Goal: Task Accomplishment & Management: Manage account settings

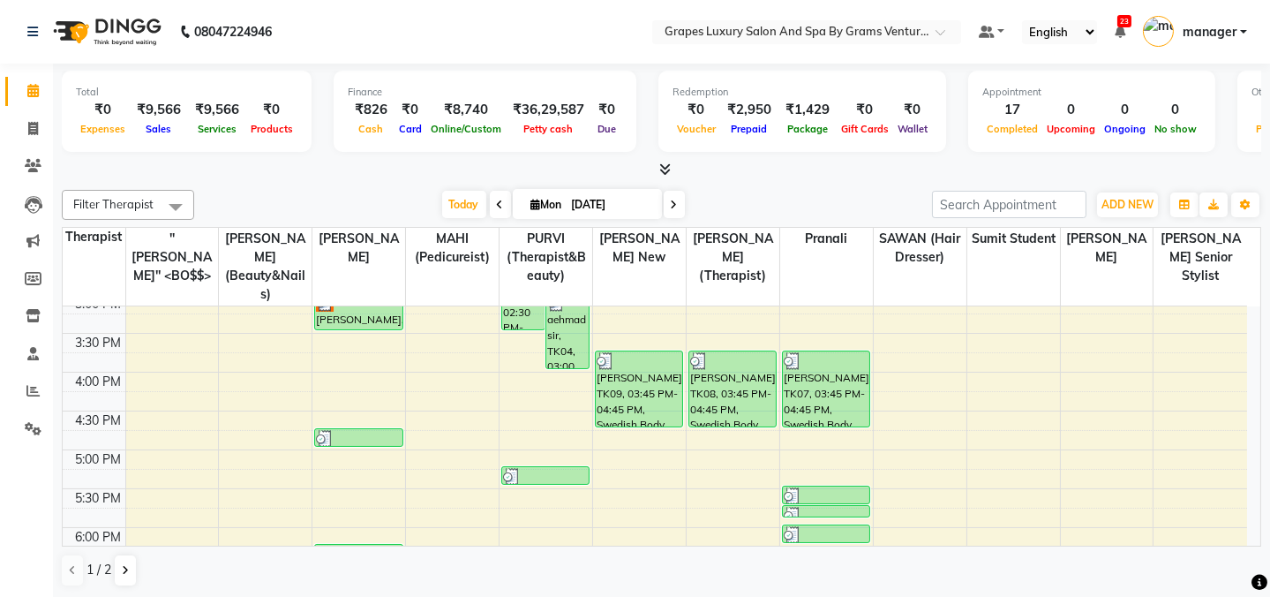
scroll to position [652, 0]
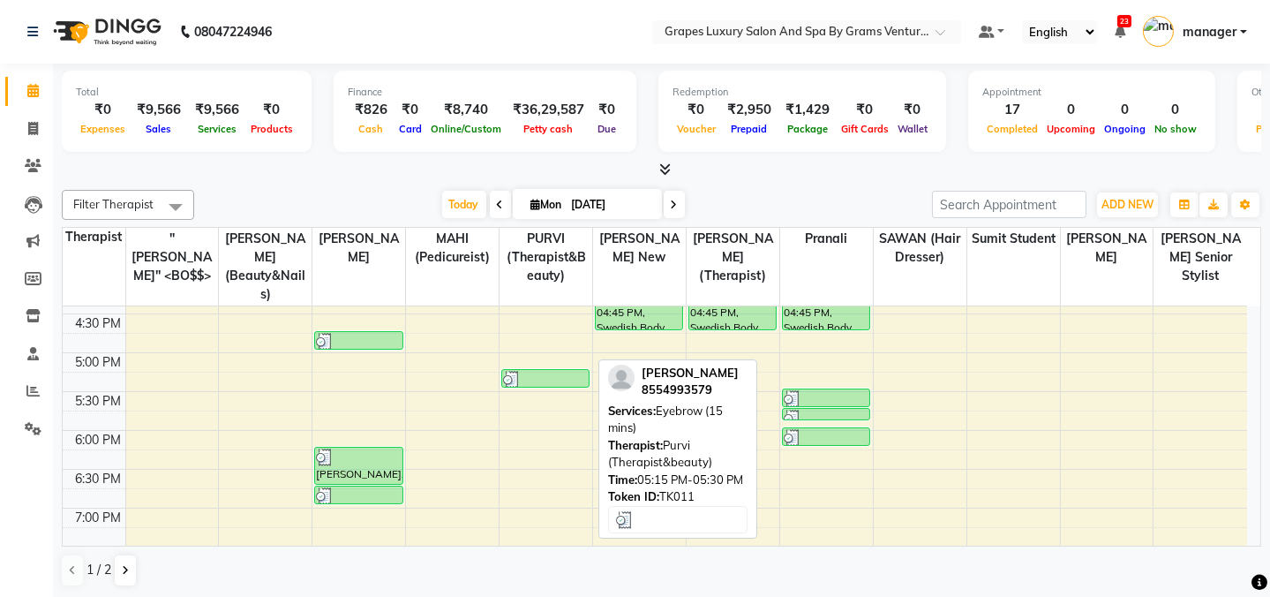
click at [533, 371] on div at bounding box center [545, 380] width 85 height 18
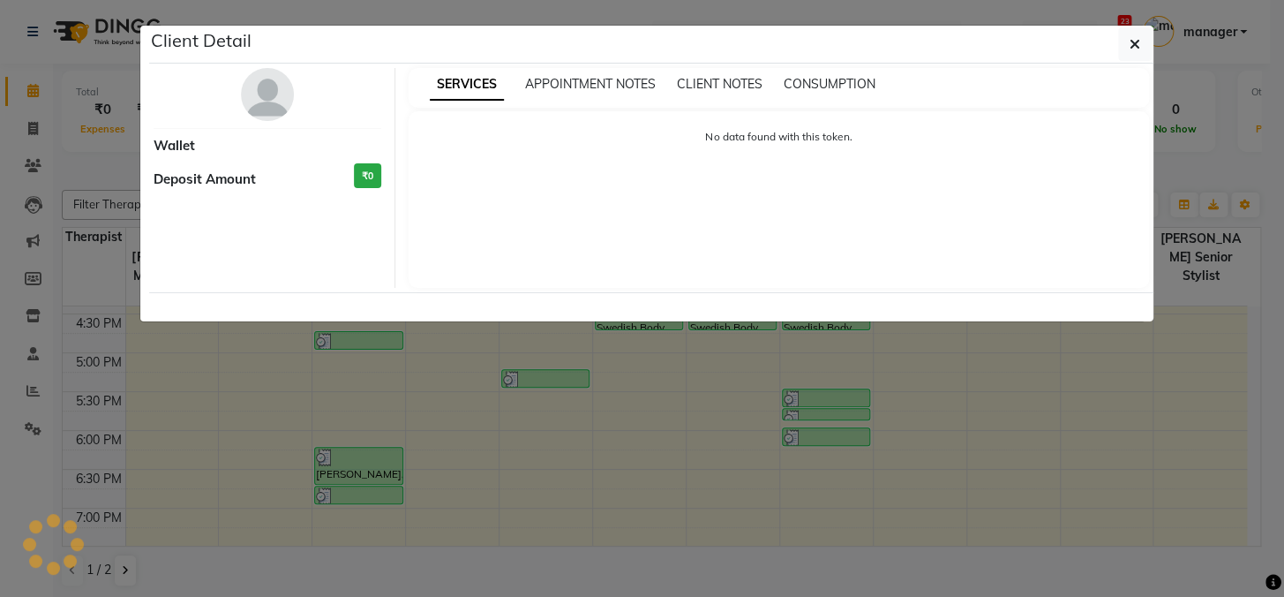
select select "3"
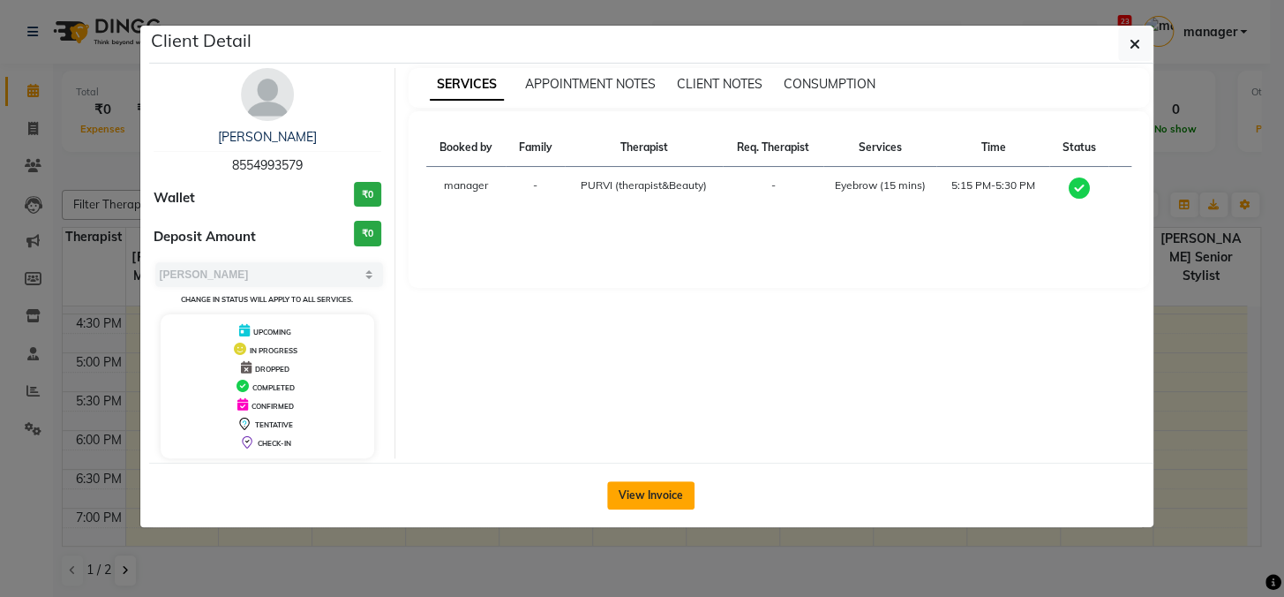
click at [651, 492] on button "View Invoice" at bounding box center [650, 495] width 87 height 28
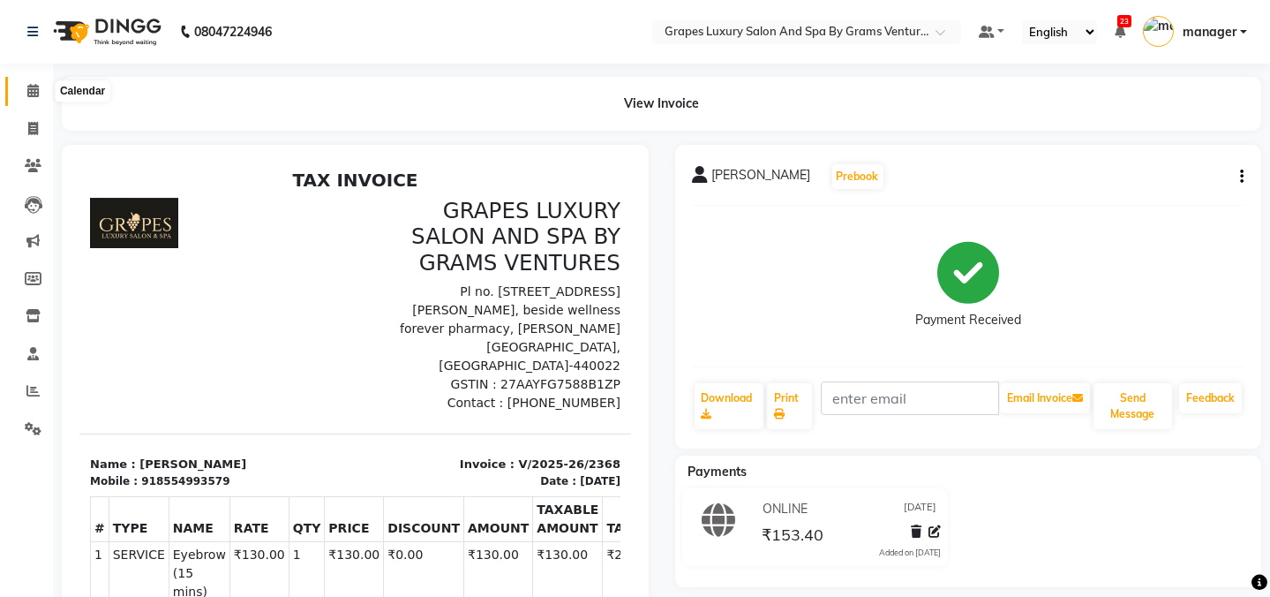
click at [34, 99] on span at bounding box center [33, 91] width 31 height 20
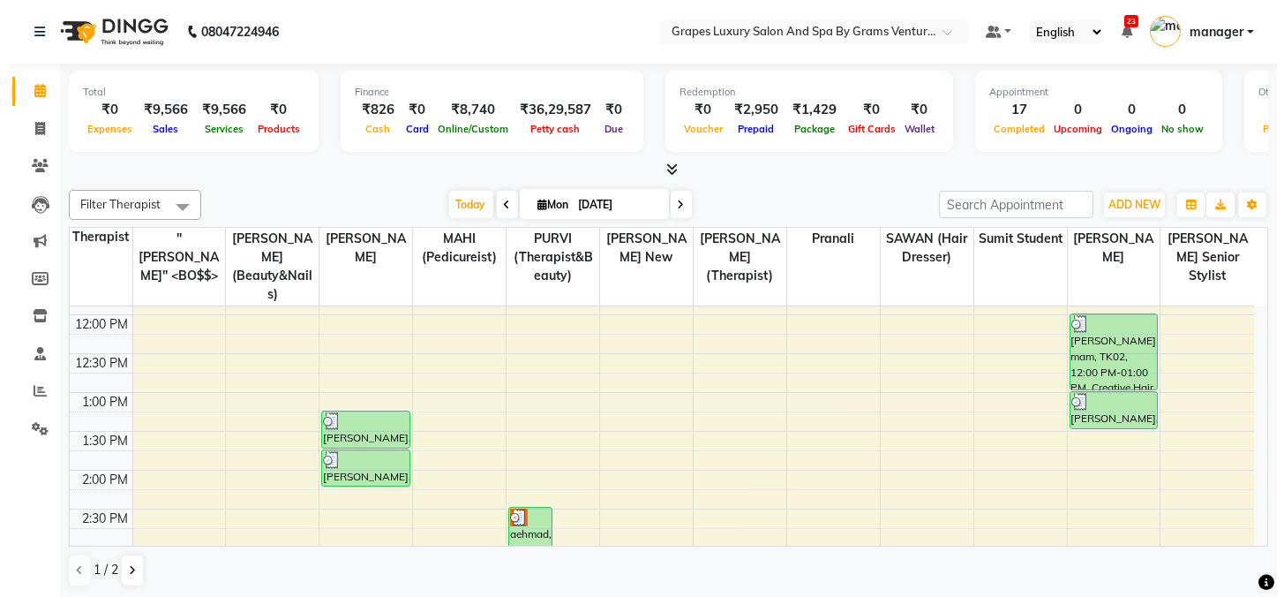
scroll to position [207, 0]
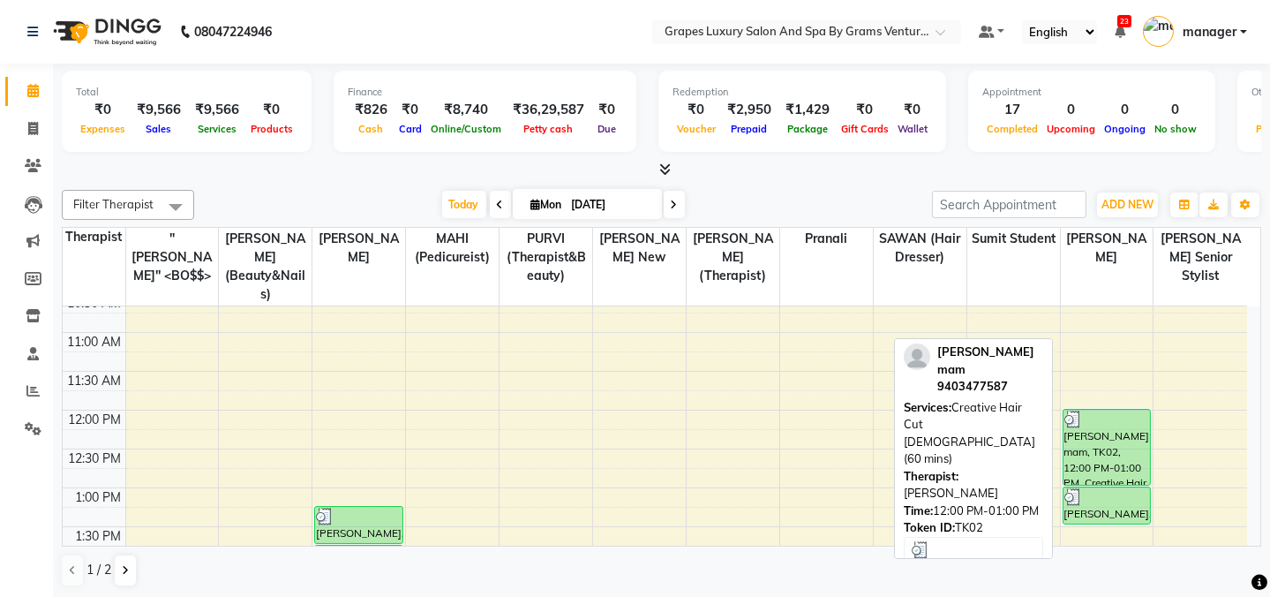
click at [1105, 435] on div "[PERSON_NAME] mam, TK02, 12:00 PM-01:00 PM, Creative Hair Cut [DEMOGRAPHIC_DATA…" at bounding box center [1106, 446] width 86 height 75
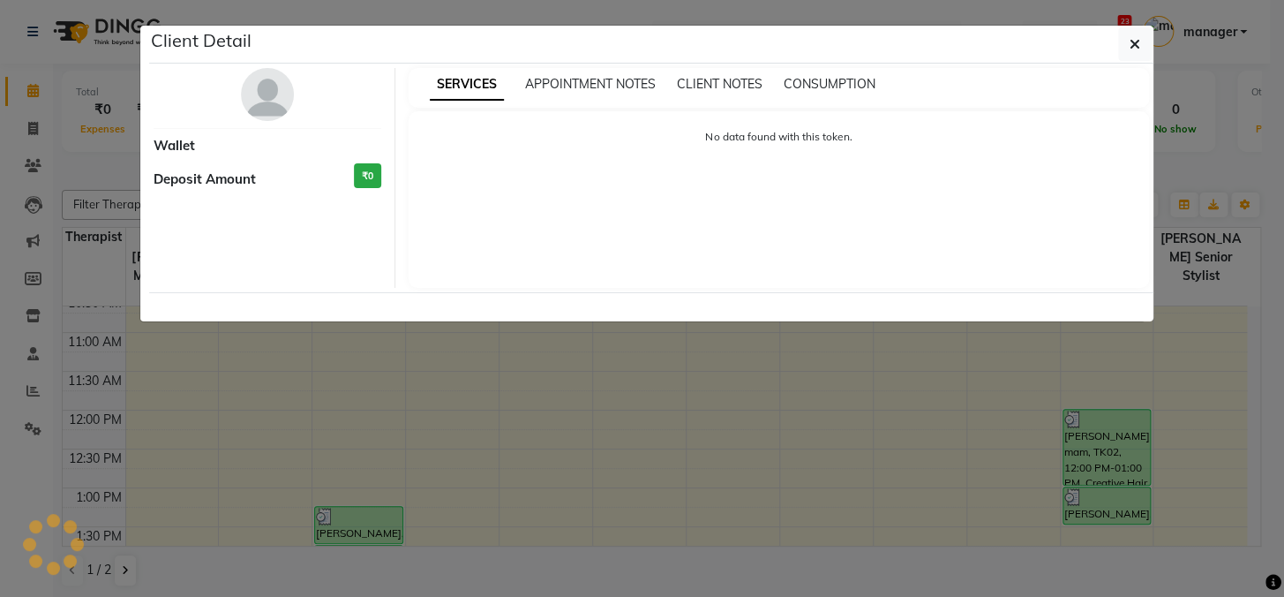
select select "3"
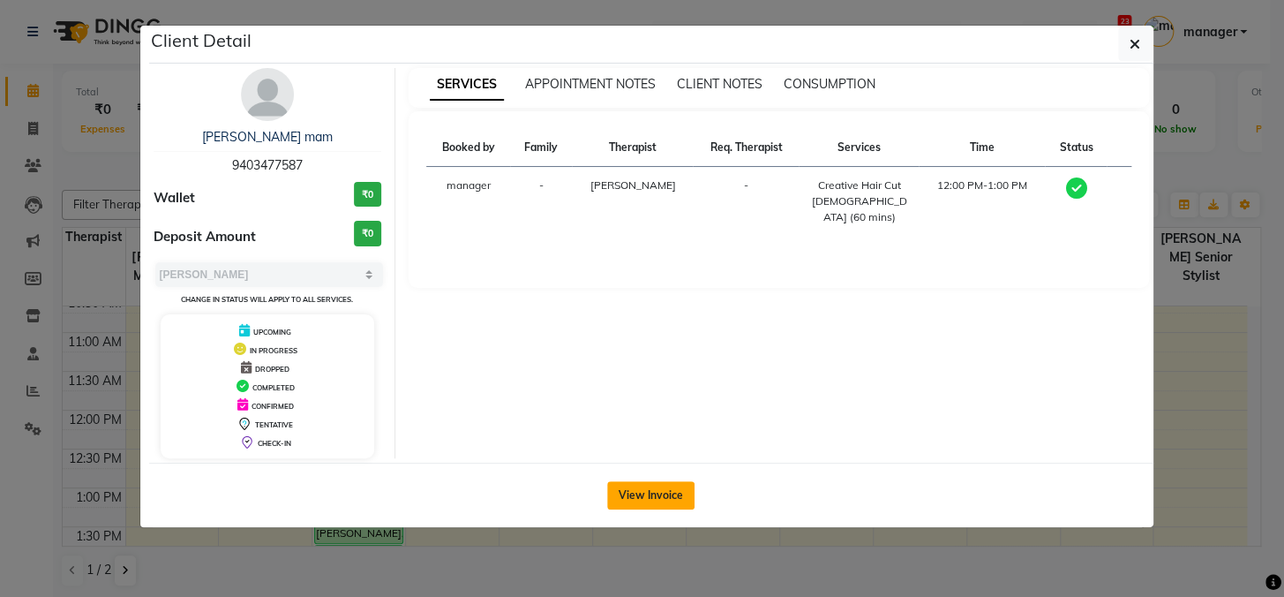
click at [666, 502] on button "View Invoice" at bounding box center [650, 495] width 87 height 28
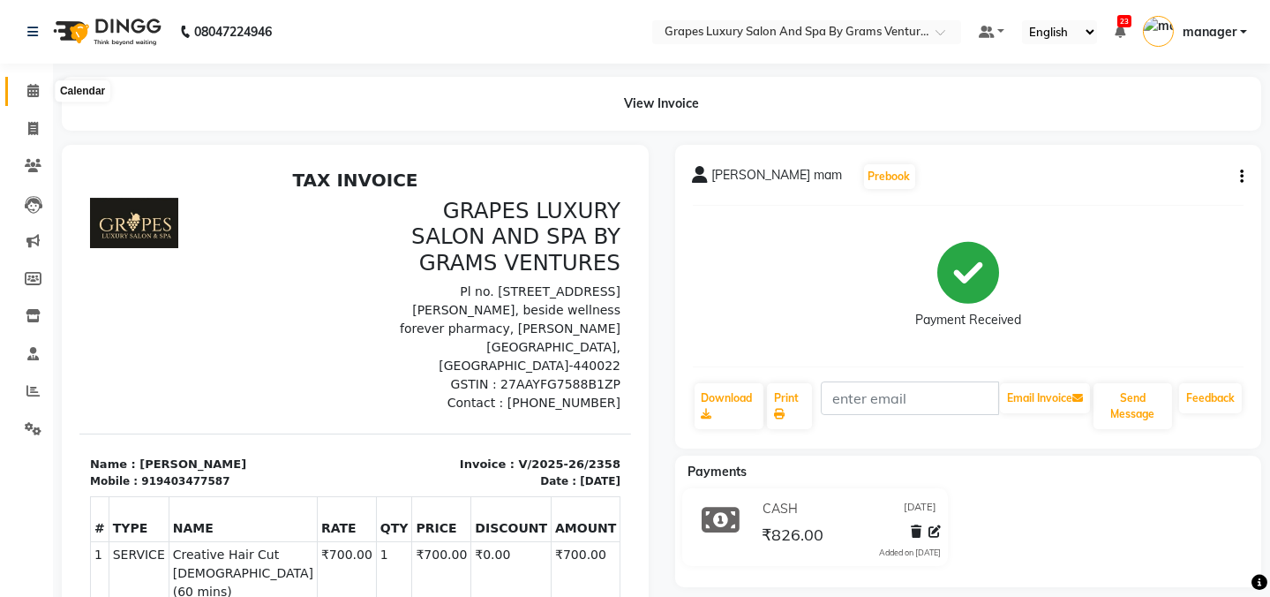
click at [27, 91] on icon at bounding box center [32, 90] width 11 height 13
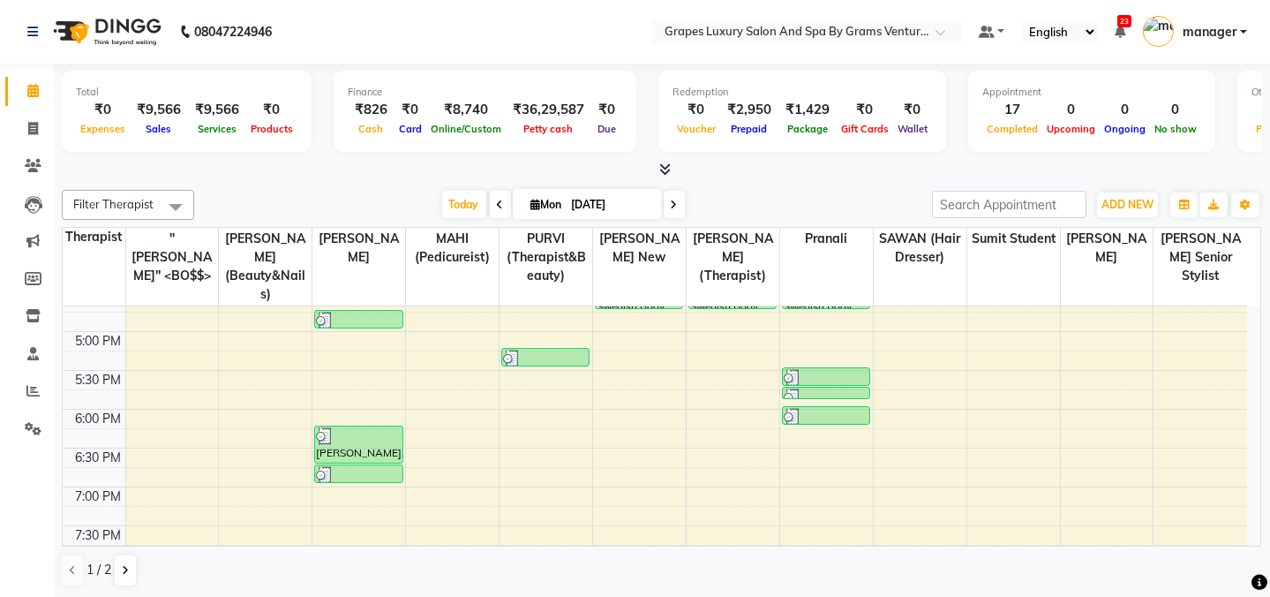
scroll to position [702, 0]
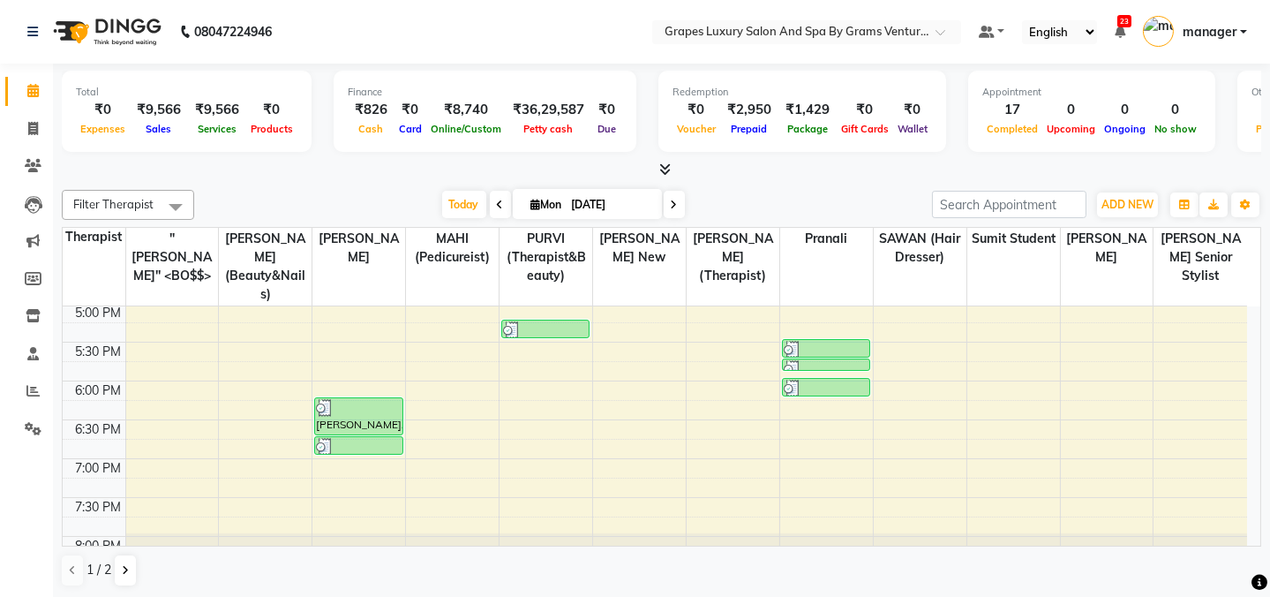
click at [346, 465] on div "8:00 AM 8:30 AM 9:00 AM 9:30 AM 10:00 AM 10:30 AM 11:00 AM 11:30 AM 12:00 PM 12…" at bounding box center [655, 109] width 1184 height 1009
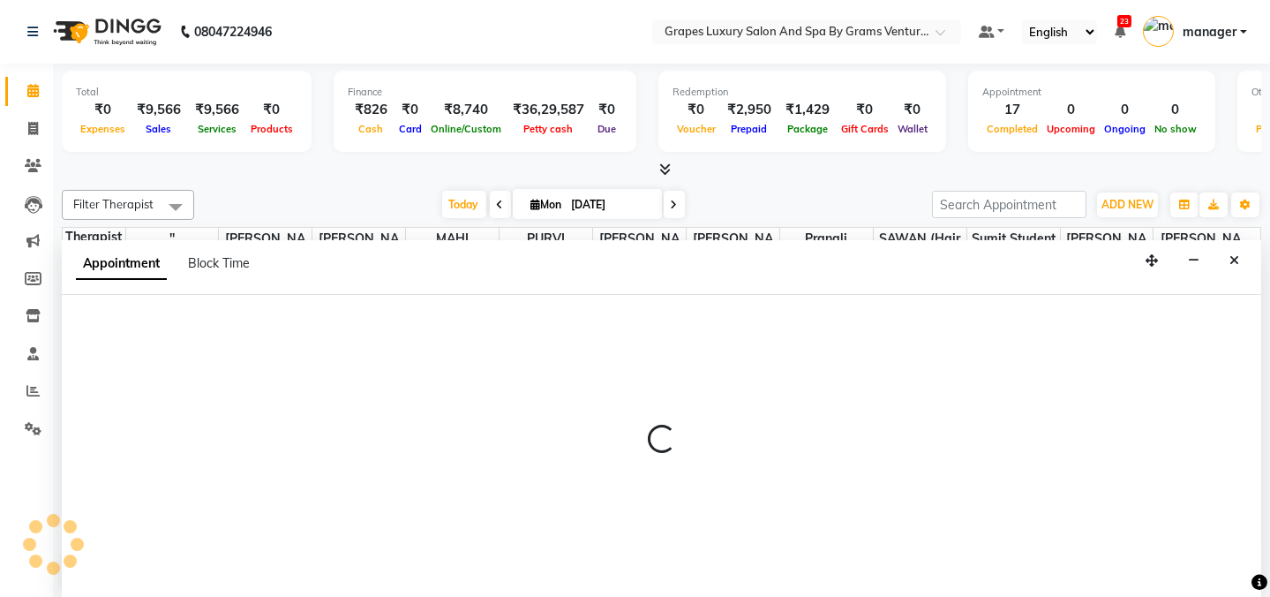
select select "78335"
select select "1155"
select select "tentative"
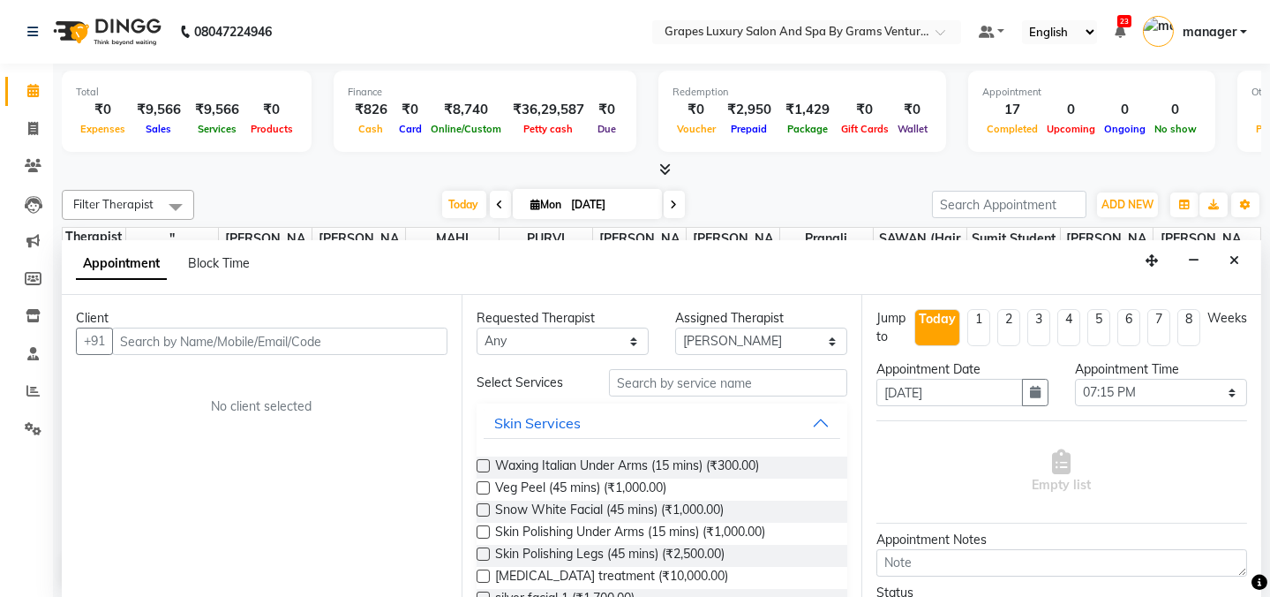
click at [197, 342] on input "text" at bounding box center [279, 340] width 335 height 27
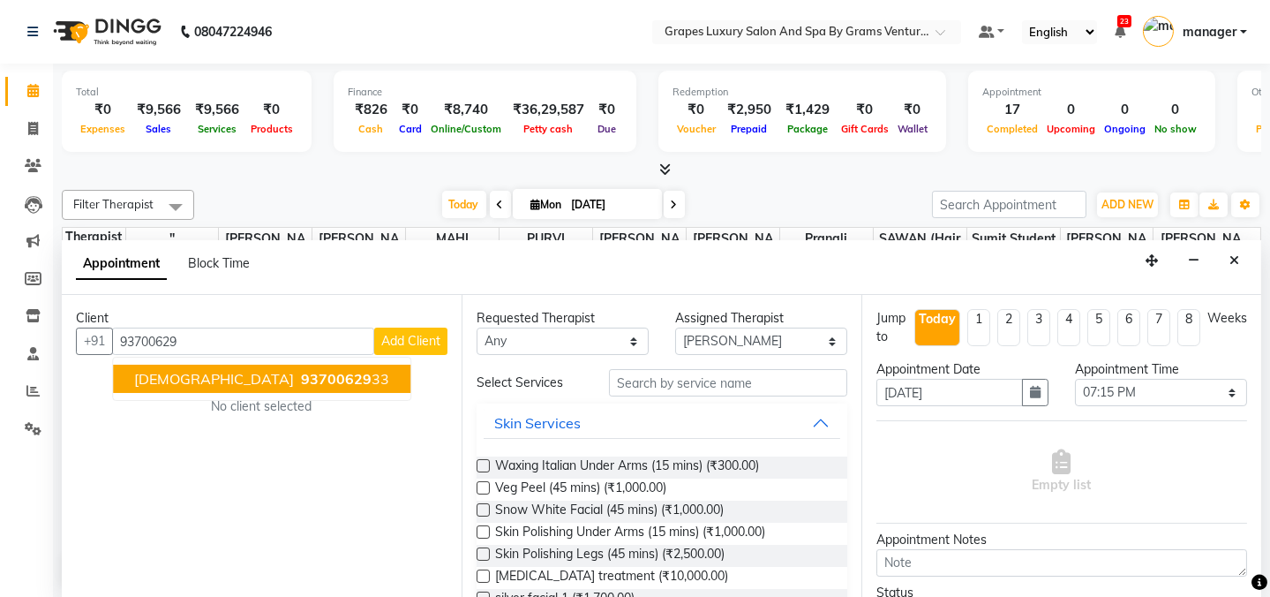
click at [301, 371] on span "93700629" at bounding box center [336, 379] width 71 height 18
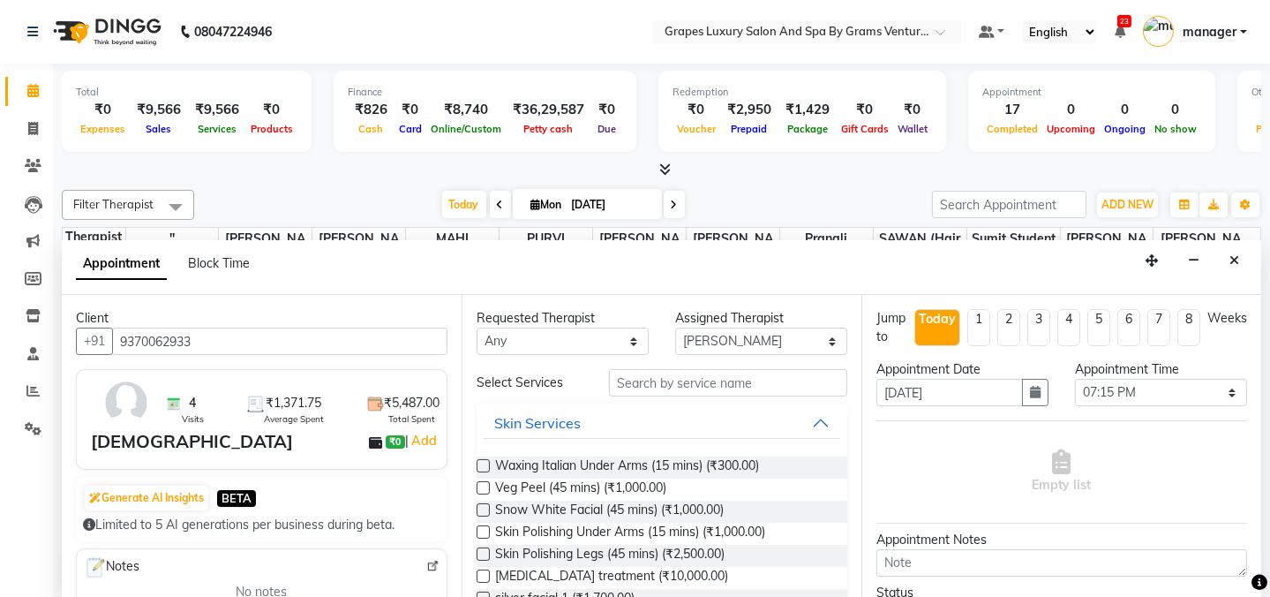
type input "9370062933"
click at [635, 379] on input "text" at bounding box center [728, 382] width 238 height 27
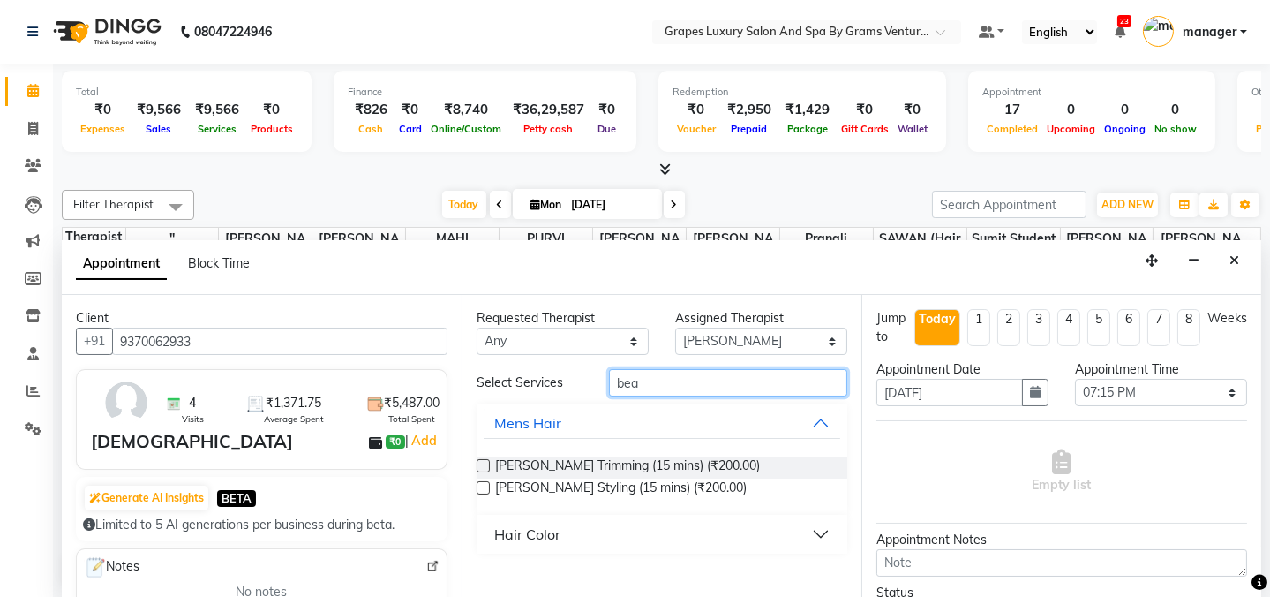
type input "bea"
click at [478, 460] on label at bounding box center [483, 465] width 13 height 13
click at [478, 462] on input "checkbox" at bounding box center [482, 467] width 11 height 11
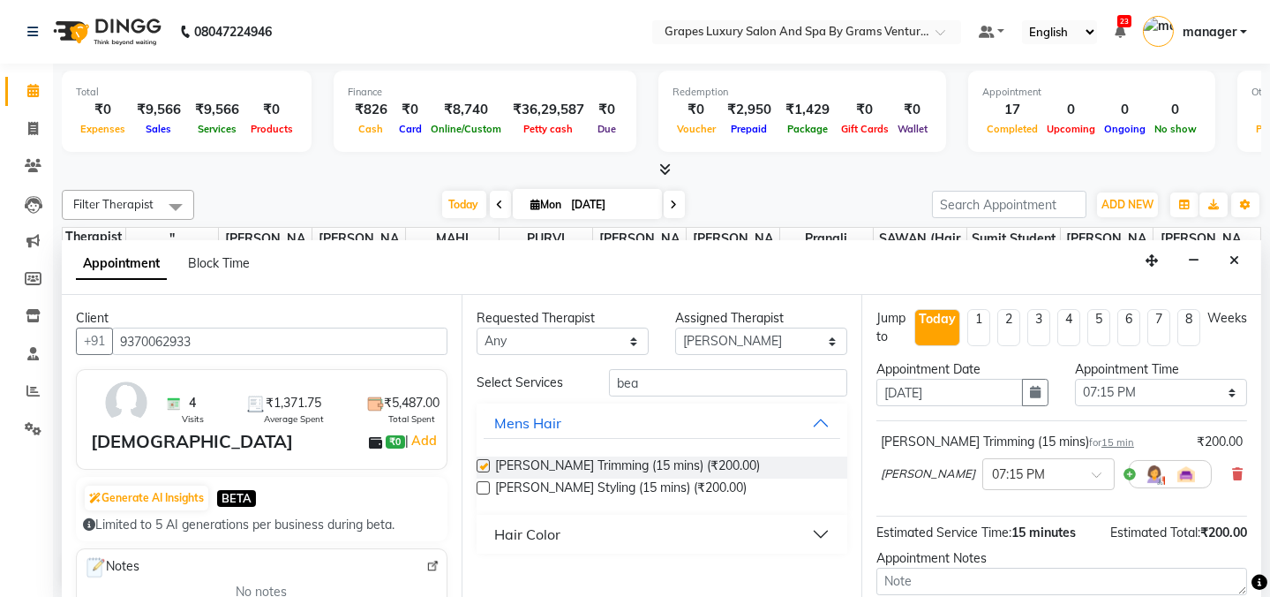
checkbox input "false"
click at [675, 383] on input "bea" at bounding box center [728, 382] width 238 height 27
type input "b"
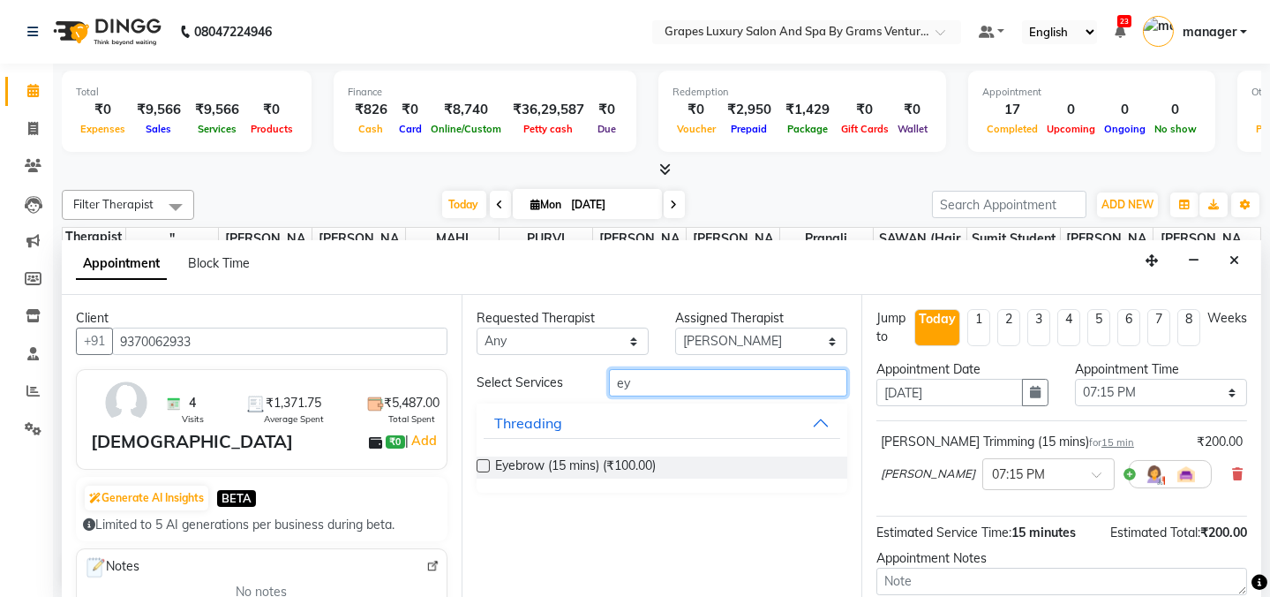
type input "ey"
click at [477, 462] on label at bounding box center [483, 465] width 13 height 13
click at [477, 462] on input "checkbox" at bounding box center [482, 467] width 11 height 11
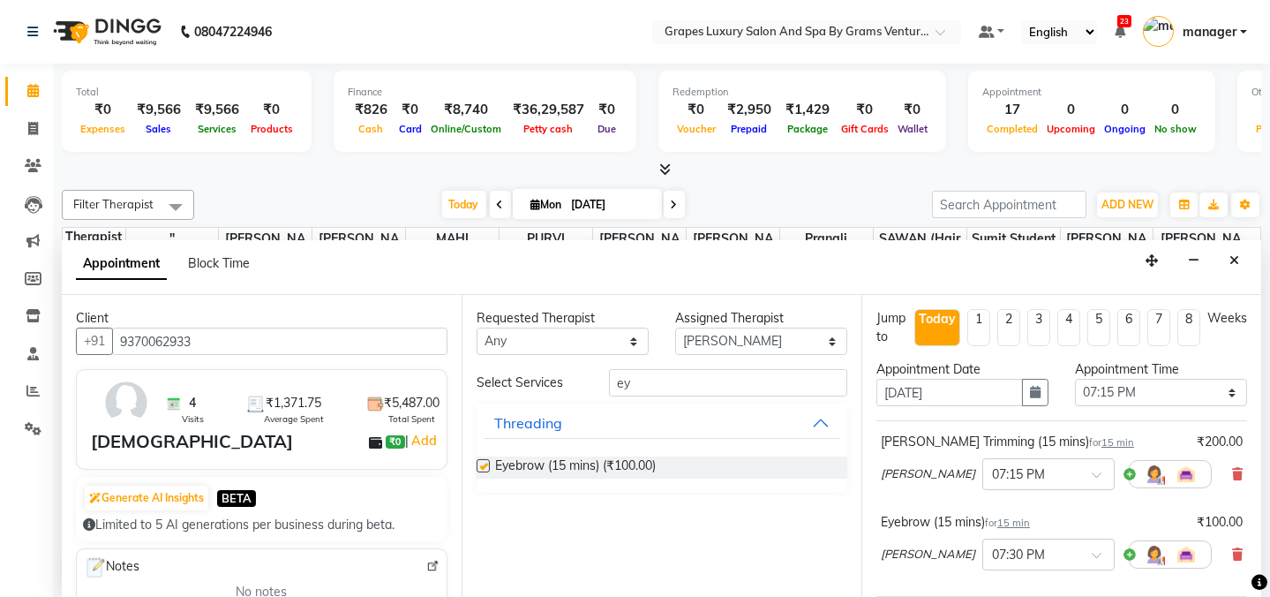
checkbox input "false"
click at [644, 386] on input "ey" at bounding box center [728, 382] width 238 height 27
type input "e"
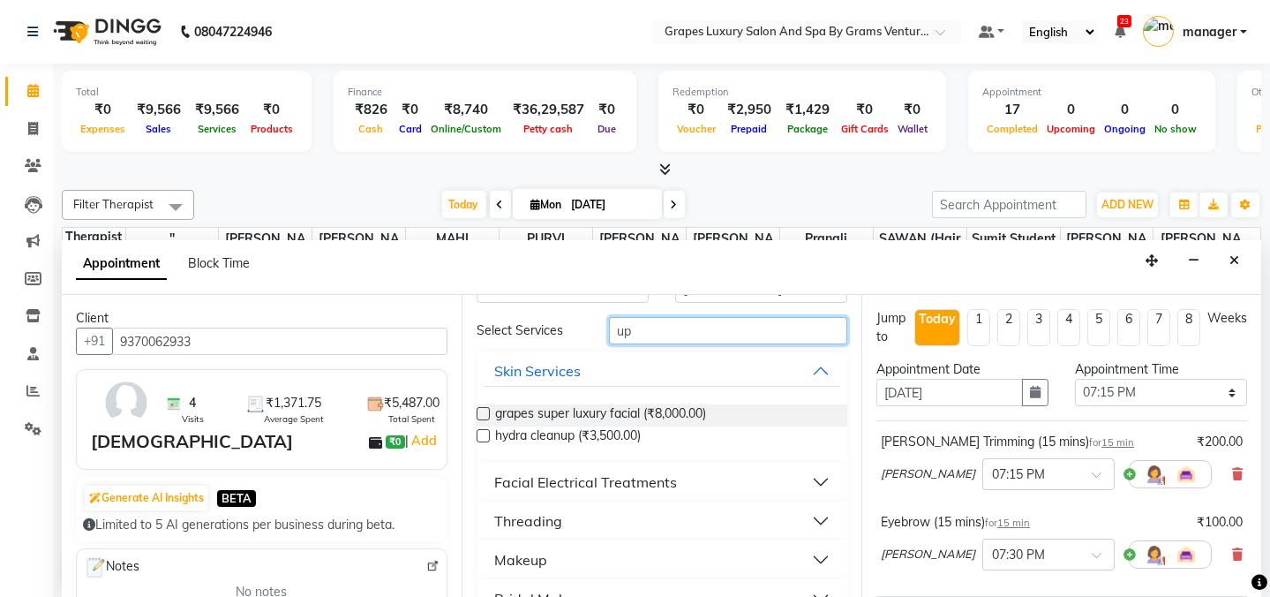
scroll to position [160, 0]
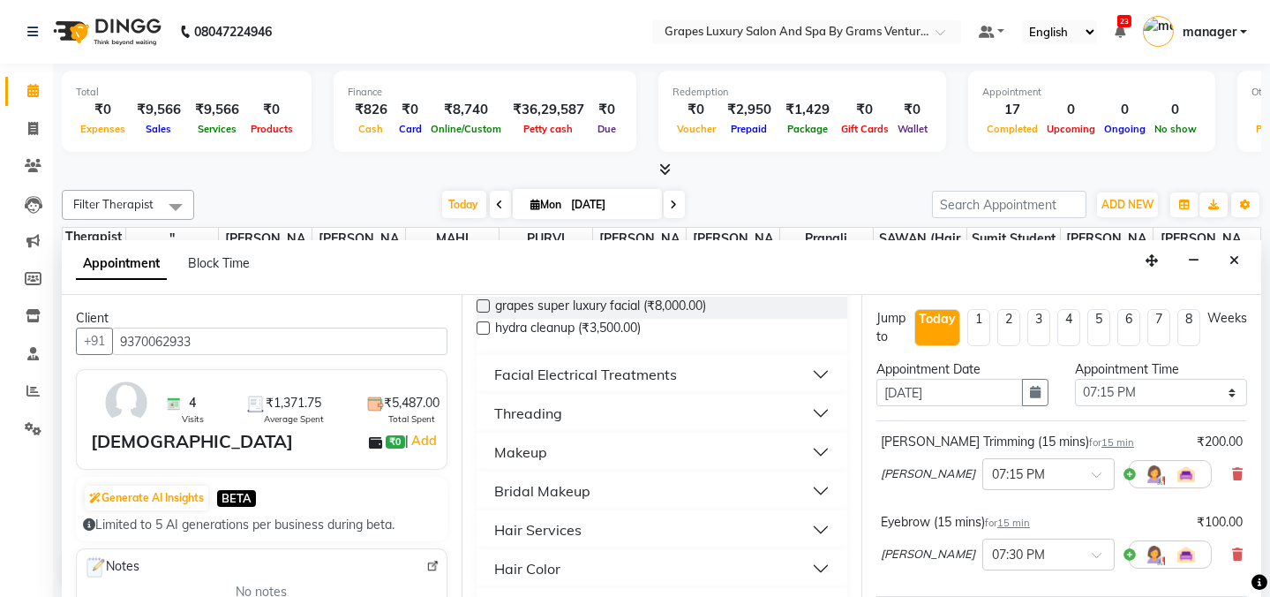
type input "up"
click at [704, 409] on button "Threading" at bounding box center [662, 413] width 357 height 32
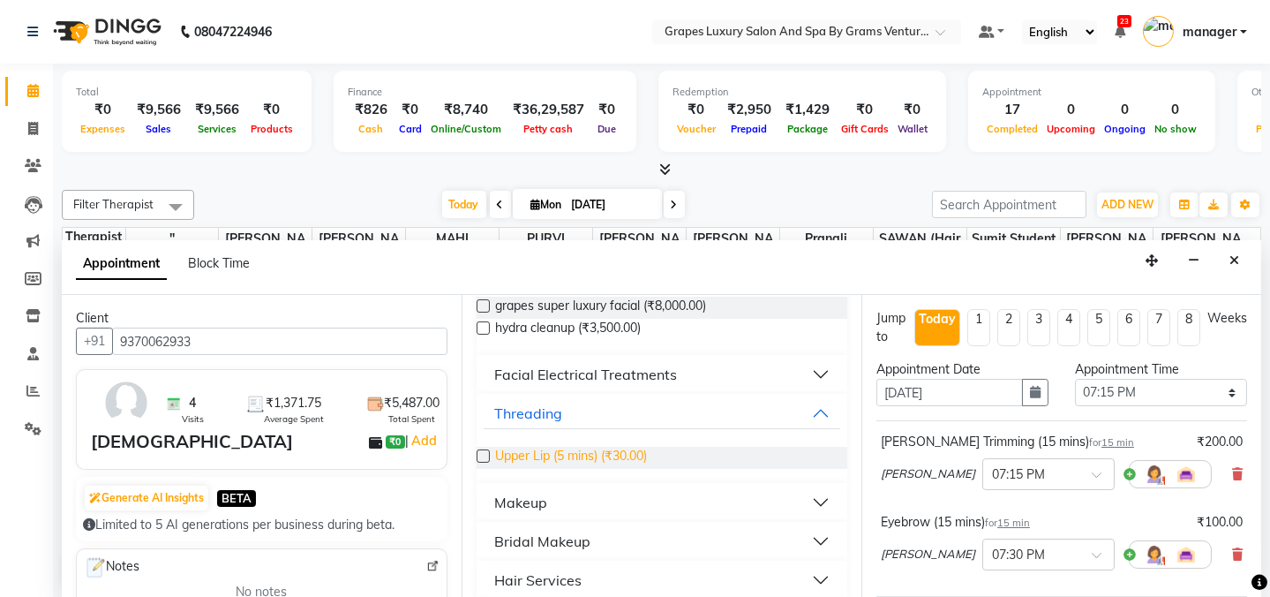
click at [529, 450] on span "Upper Lip (5 mins) (₹30.00)" at bounding box center [571, 458] width 152 height 22
checkbox input "false"
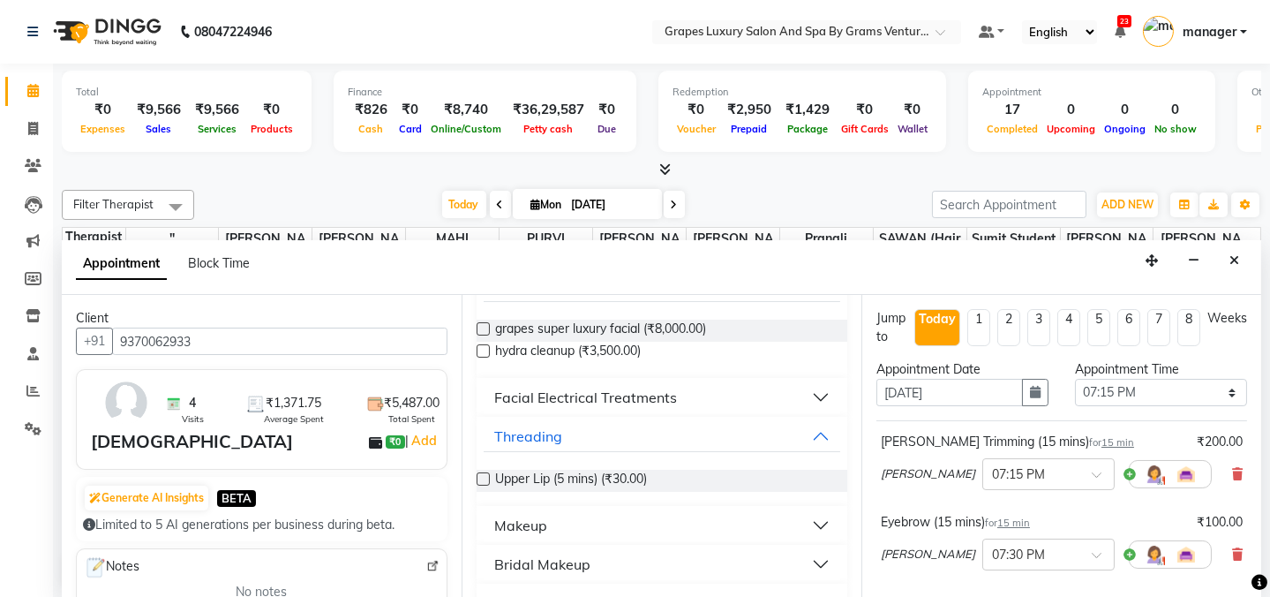
scroll to position [0, 0]
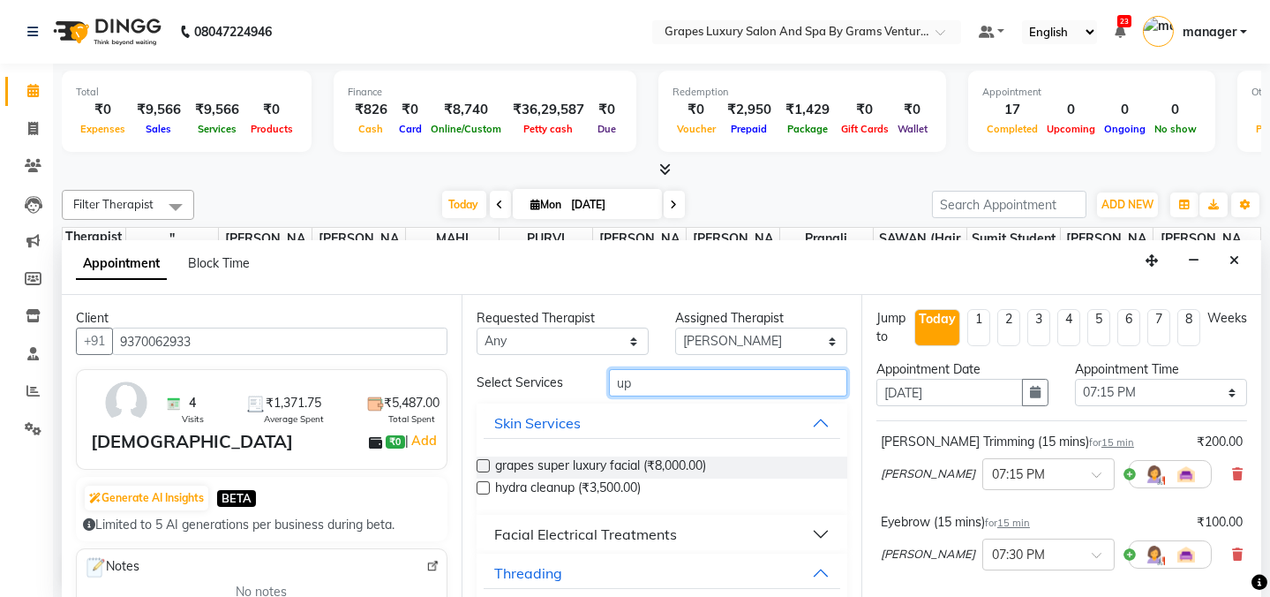
click at [688, 382] on input "up" at bounding box center [728, 382] width 238 height 27
type input "u"
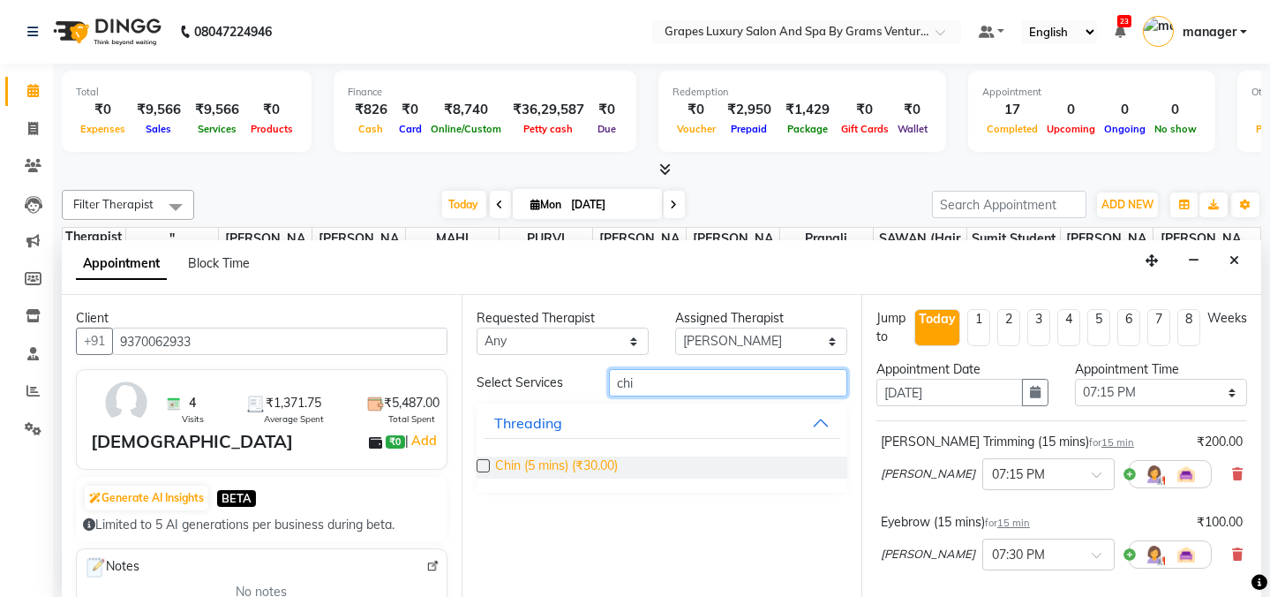
type input "chi"
click at [578, 456] on span "Chin (5 mins) (₹30.00)" at bounding box center [556, 467] width 123 height 22
checkbox input "false"
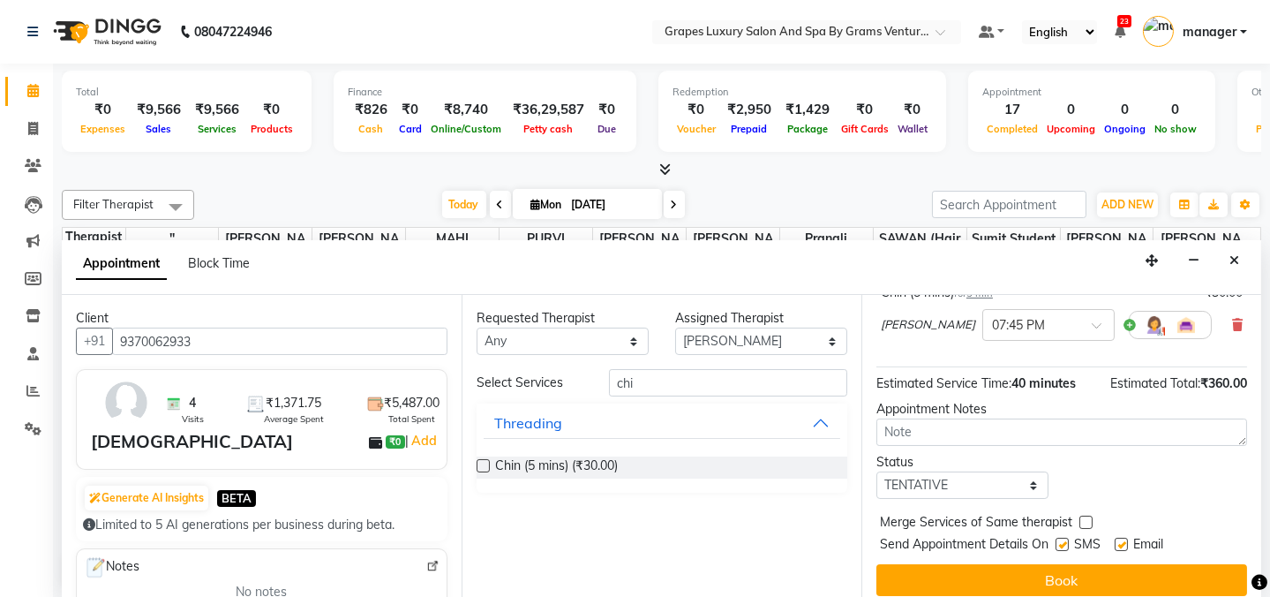
scroll to position [419, 0]
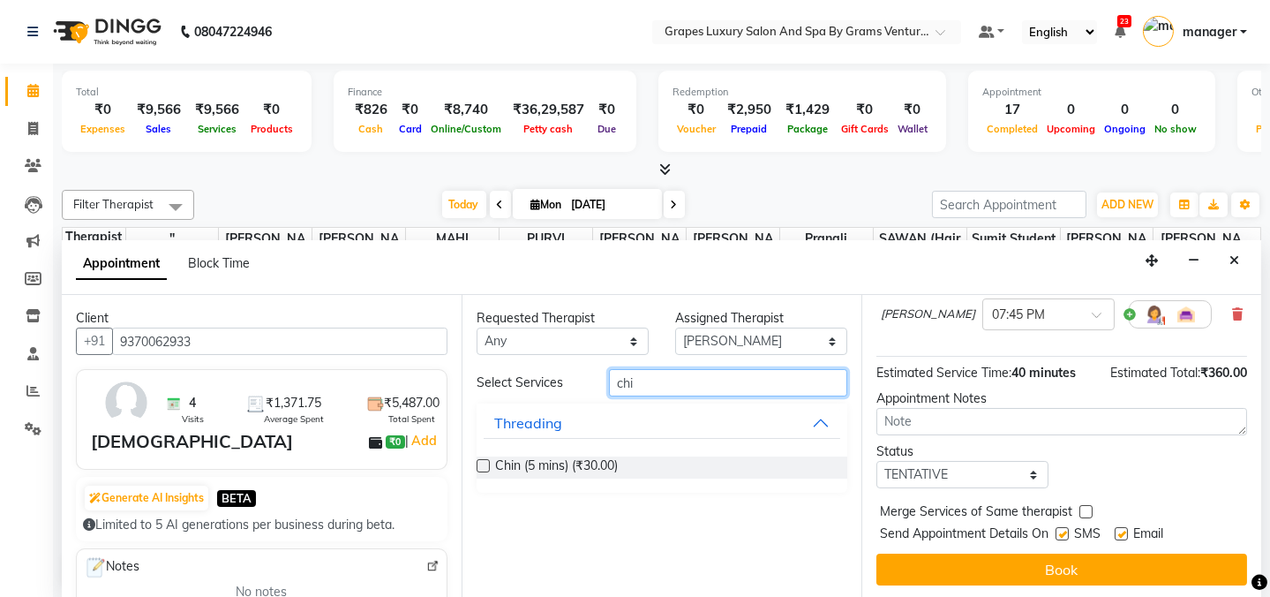
click at [704, 369] on input "chi" at bounding box center [728, 382] width 238 height 27
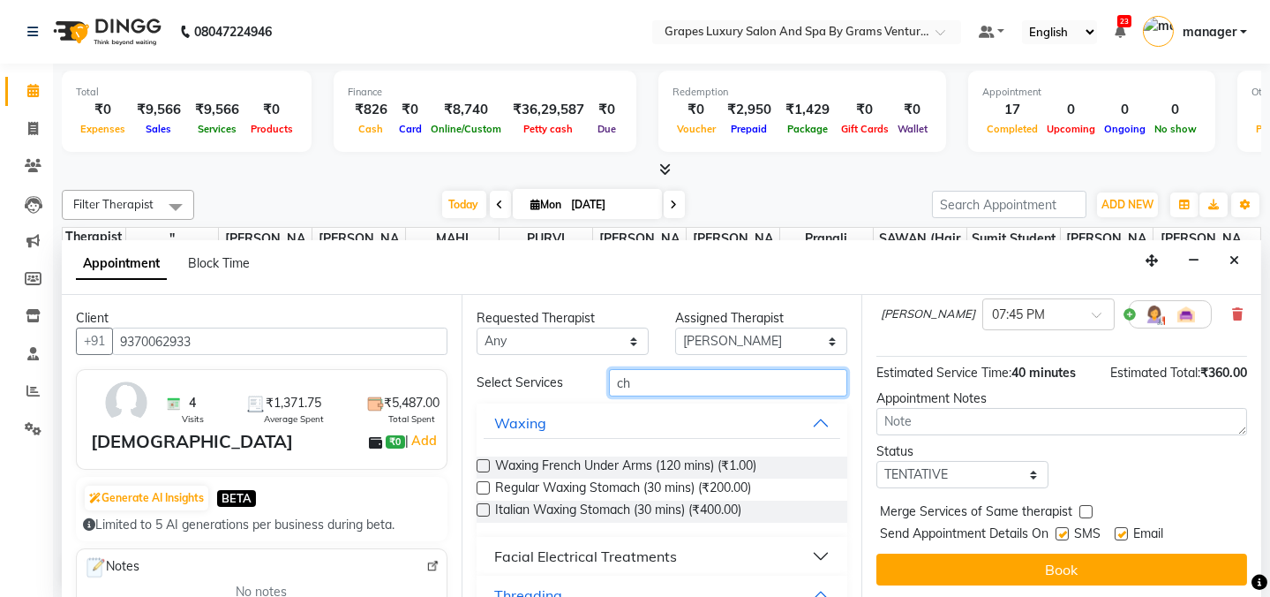
type input "c"
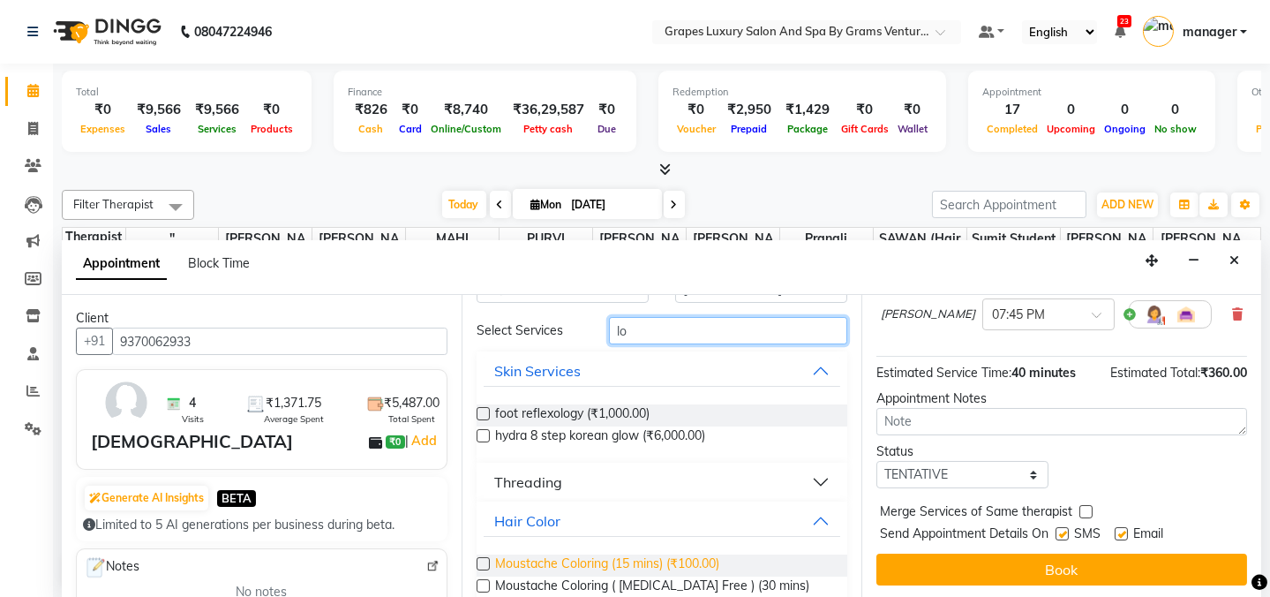
scroll to position [79, 0]
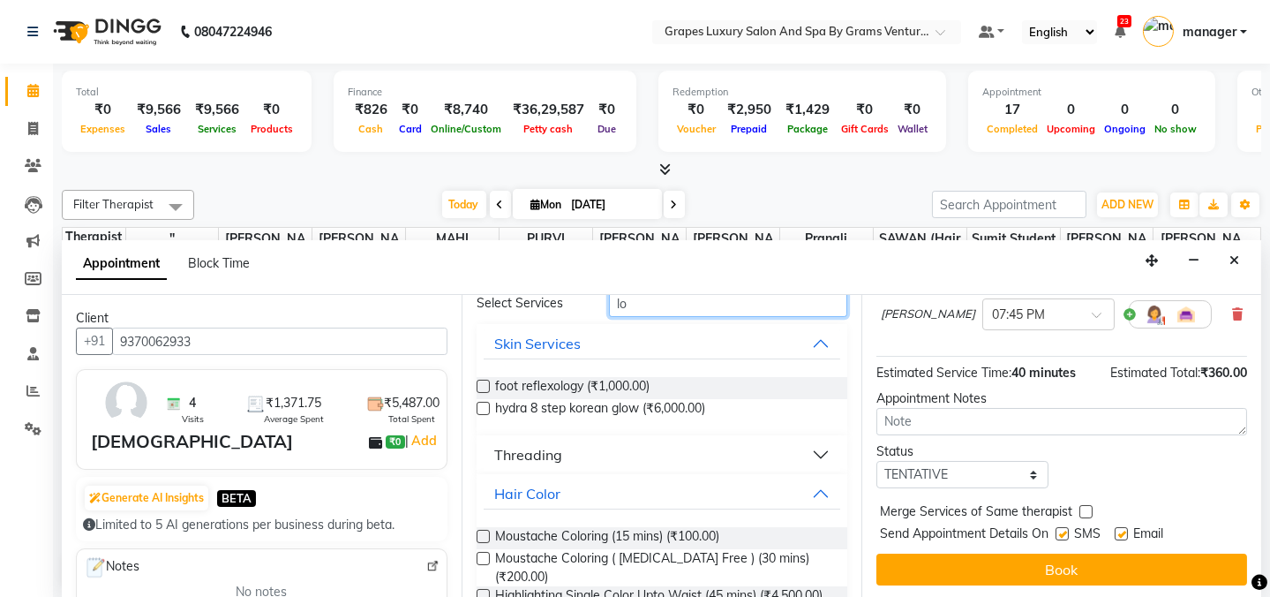
type input "lo"
click at [690, 439] on button "Threading" at bounding box center [662, 455] width 357 height 32
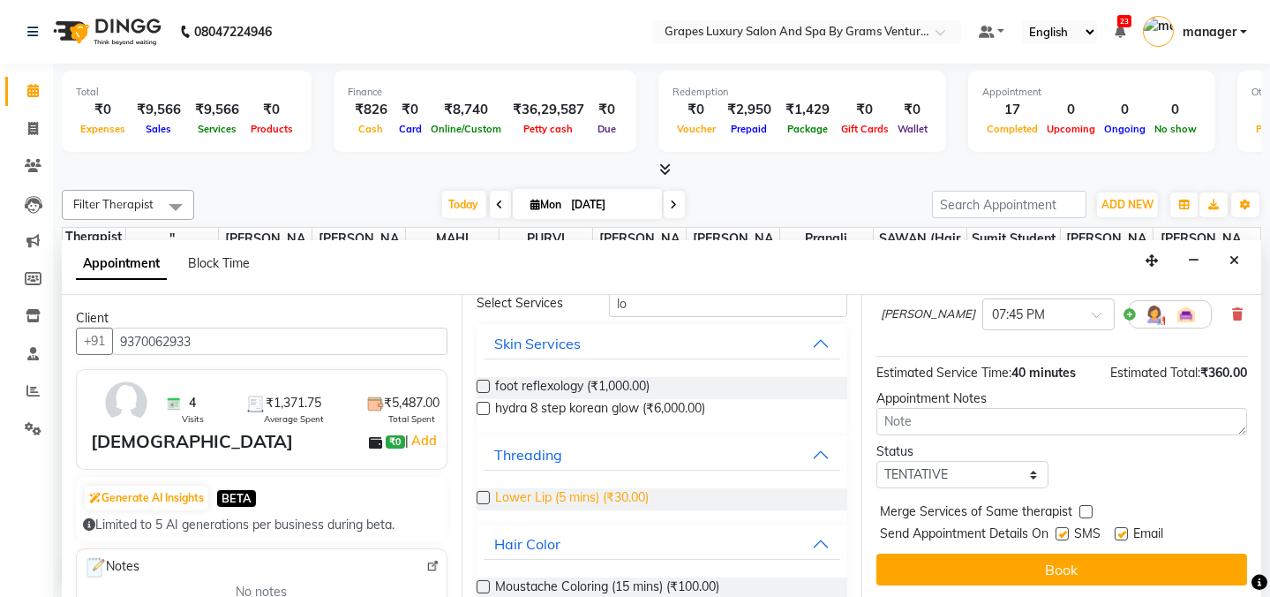
click at [565, 502] on span "Lower Lip (5 mins) (₹30.00)" at bounding box center [572, 499] width 154 height 22
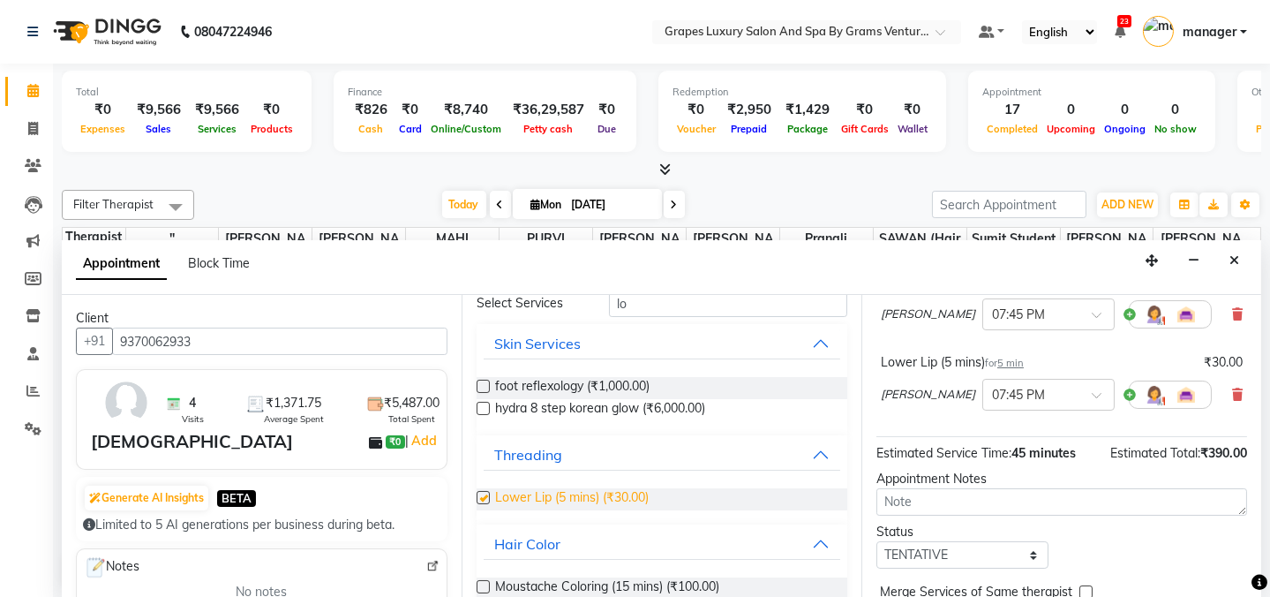
checkbox input "false"
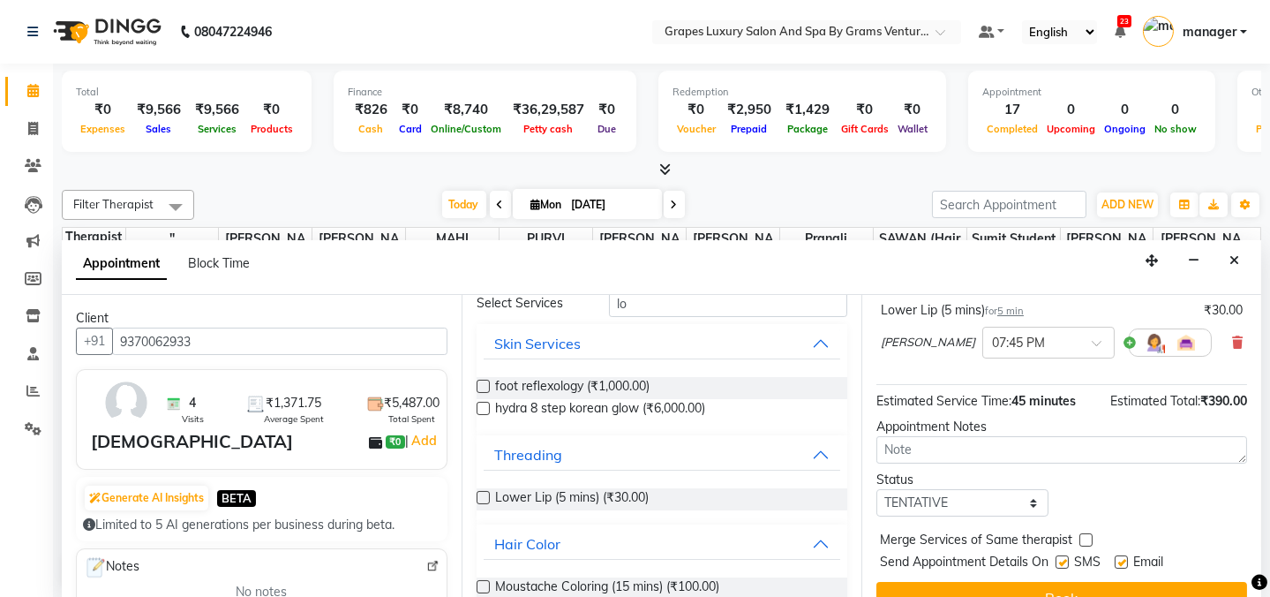
scroll to position [500, 0]
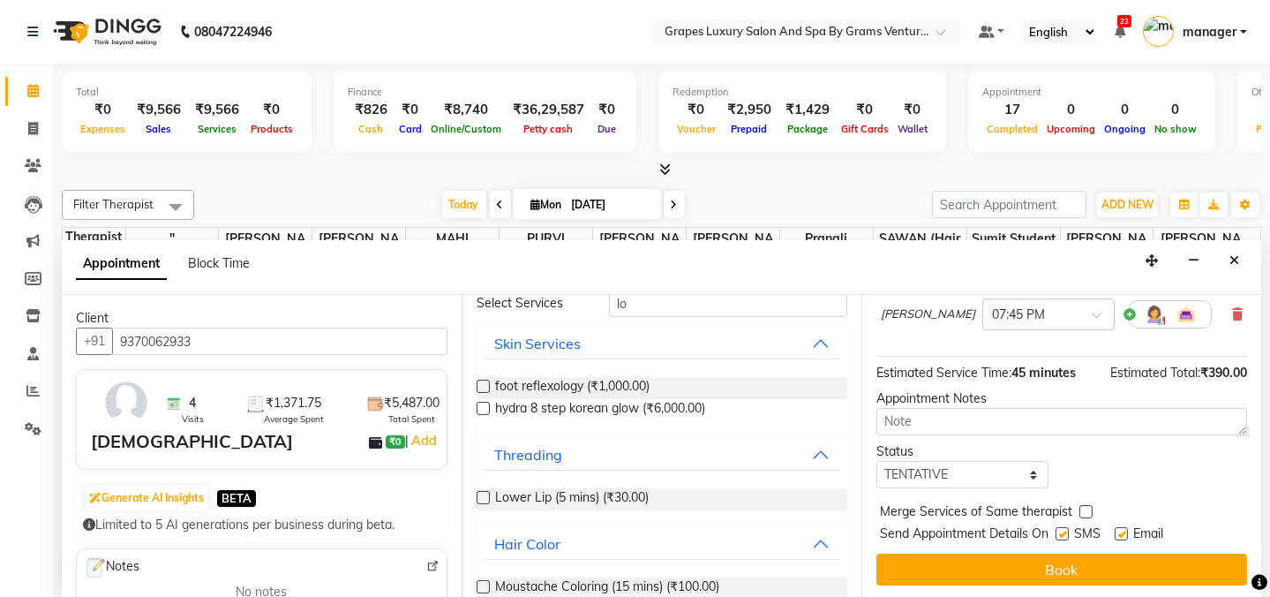
click at [1058, 567] on button "Book" at bounding box center [1061, 569] width 371 height 32
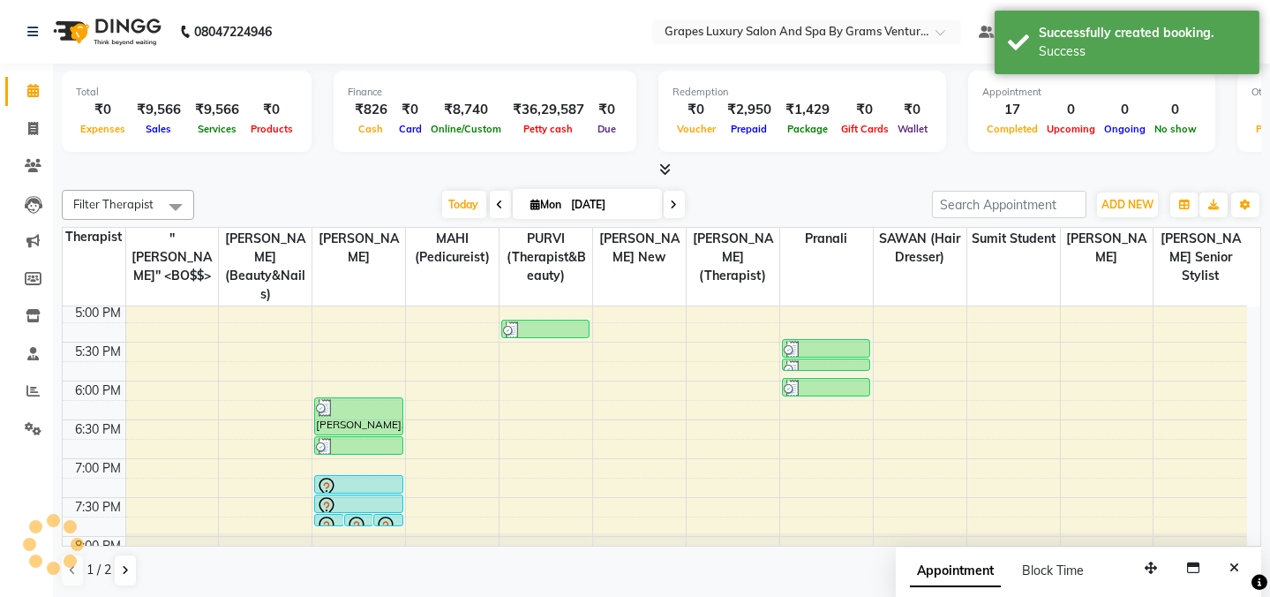
scroll to position [0, 0]
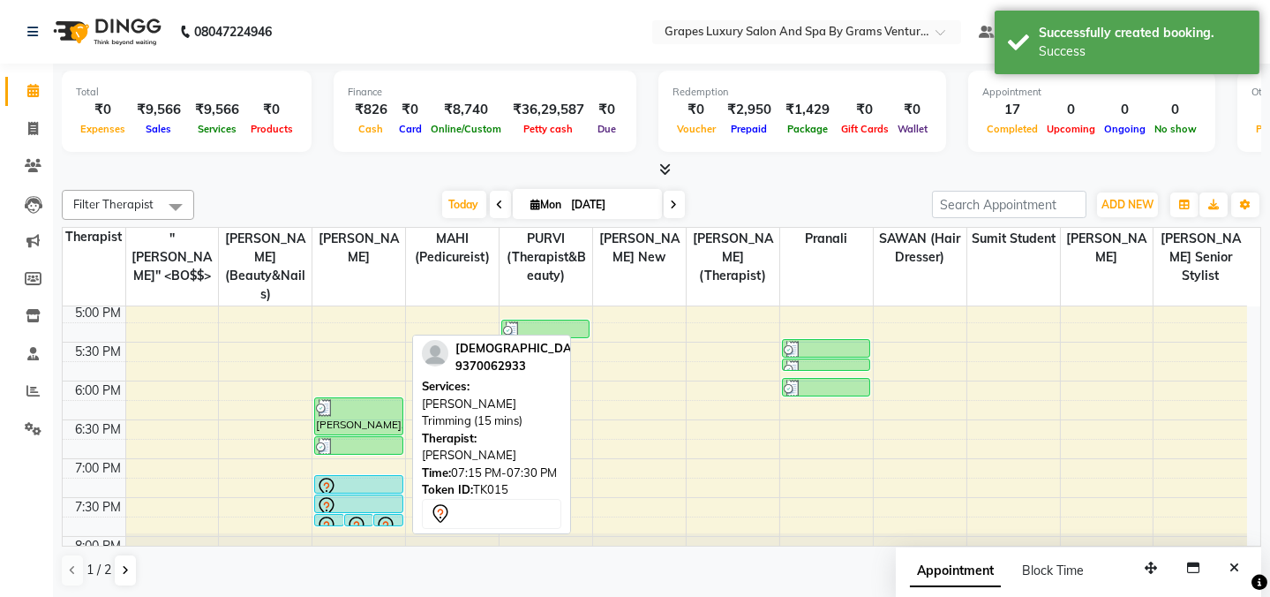
click at [357, 477] on div at bounding box center [358, 487] width 85 height 21
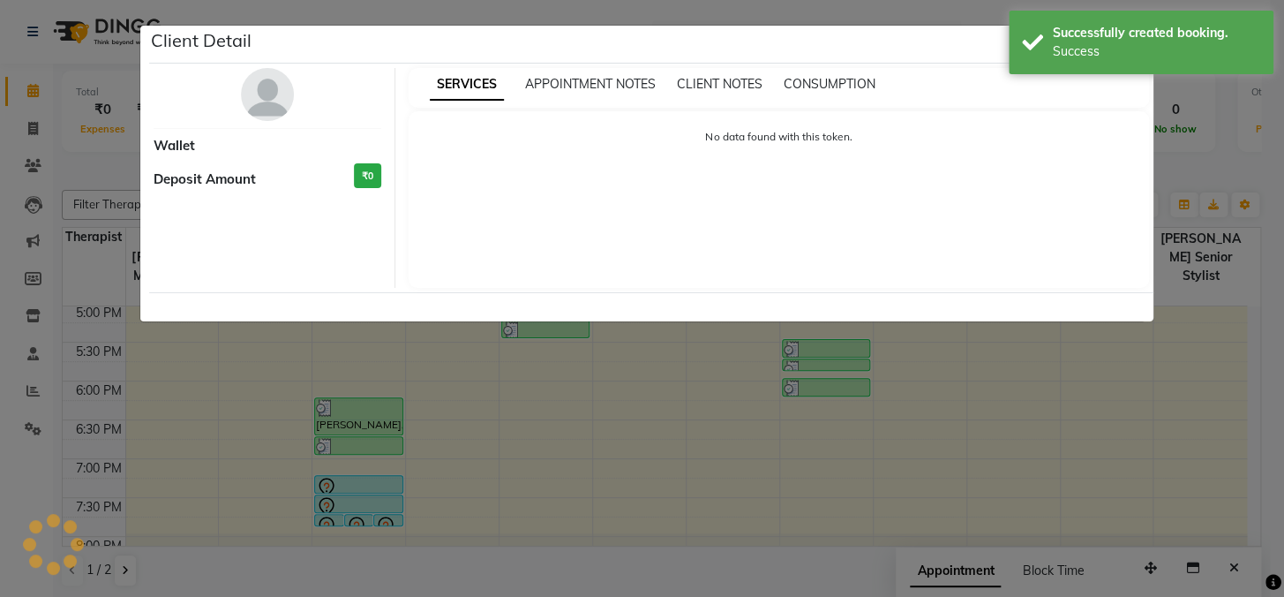
select select "7"
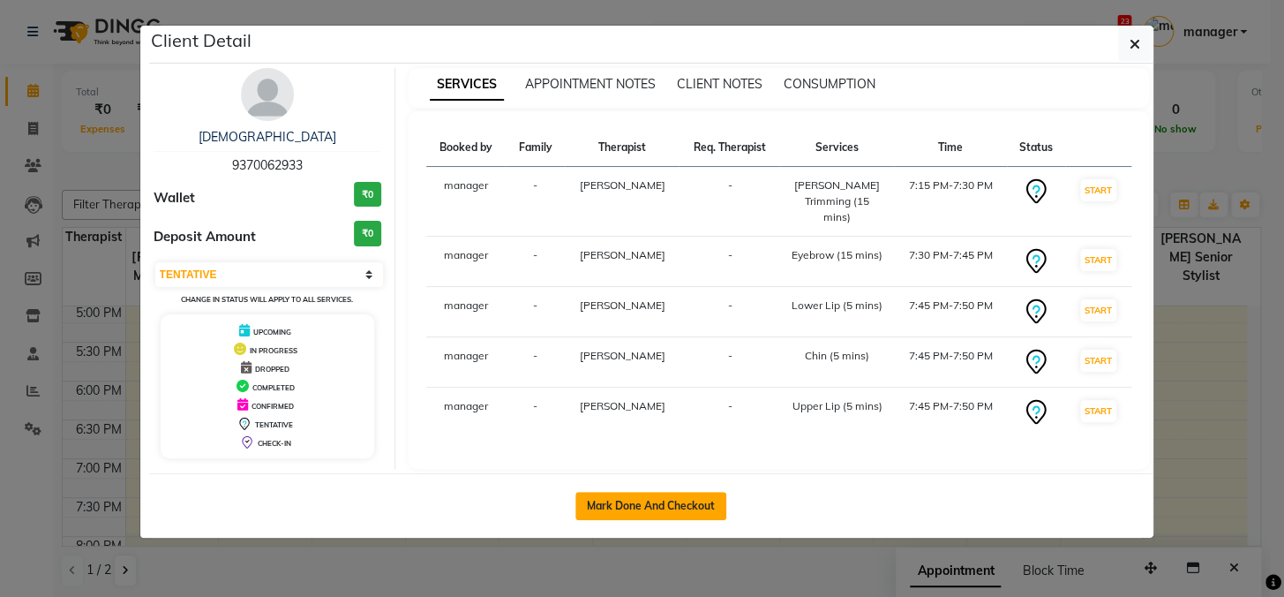
click at [642, 492] on button "Mark Done And Checkout" at bounding box center [650, 506] width 151 height 28
select select "service"
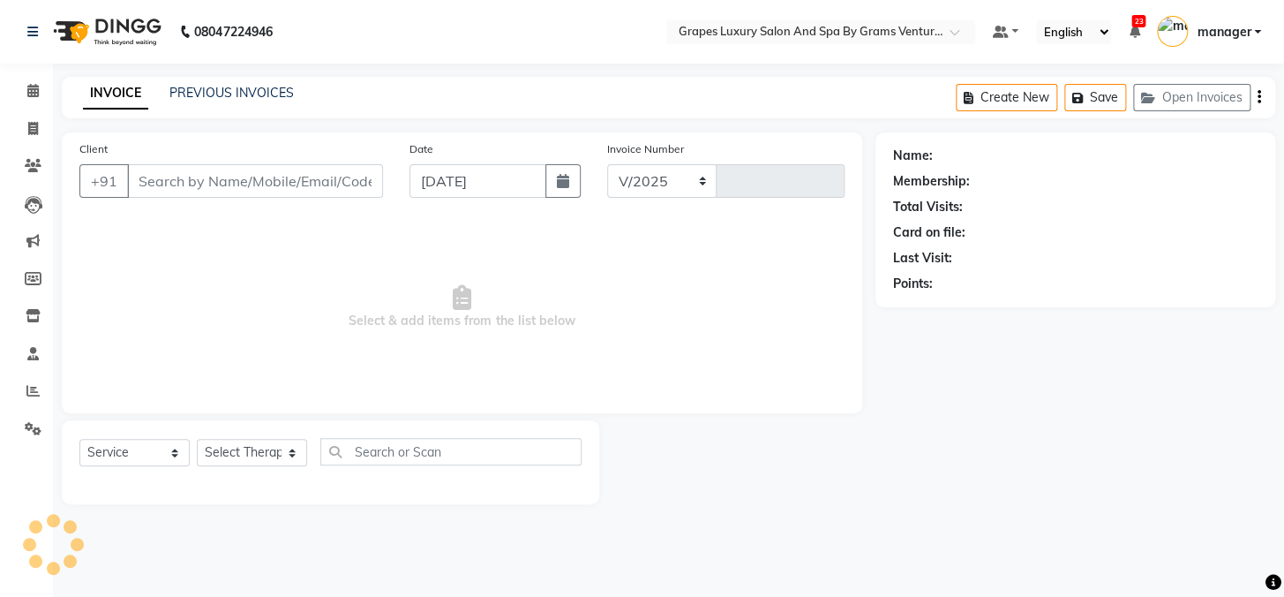
select select "3585"
type input "2371"
type input "9370062933"
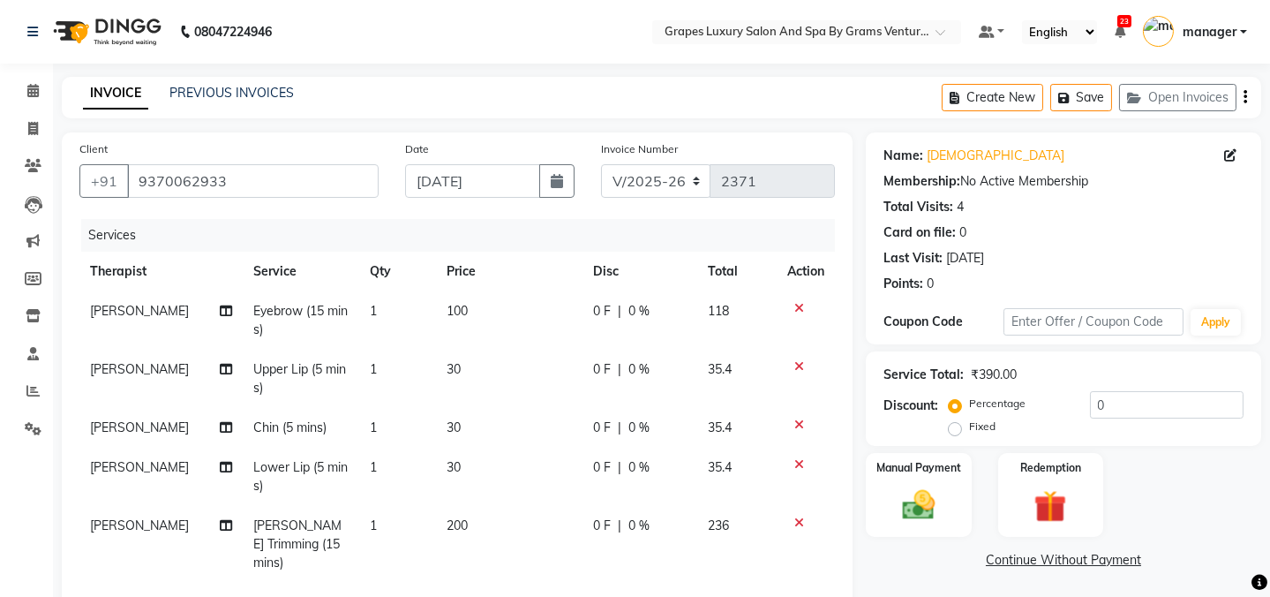
scroll to position [79, 0]
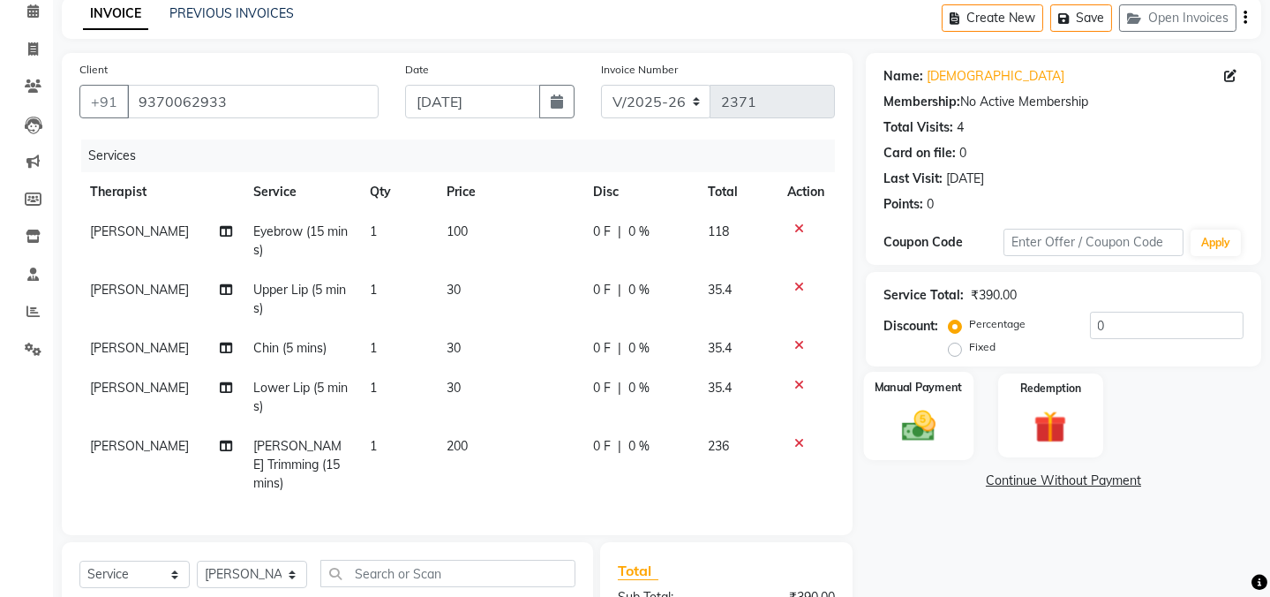
click at [901, 411] on img at bounding box center [918, 425] width 55 height 39
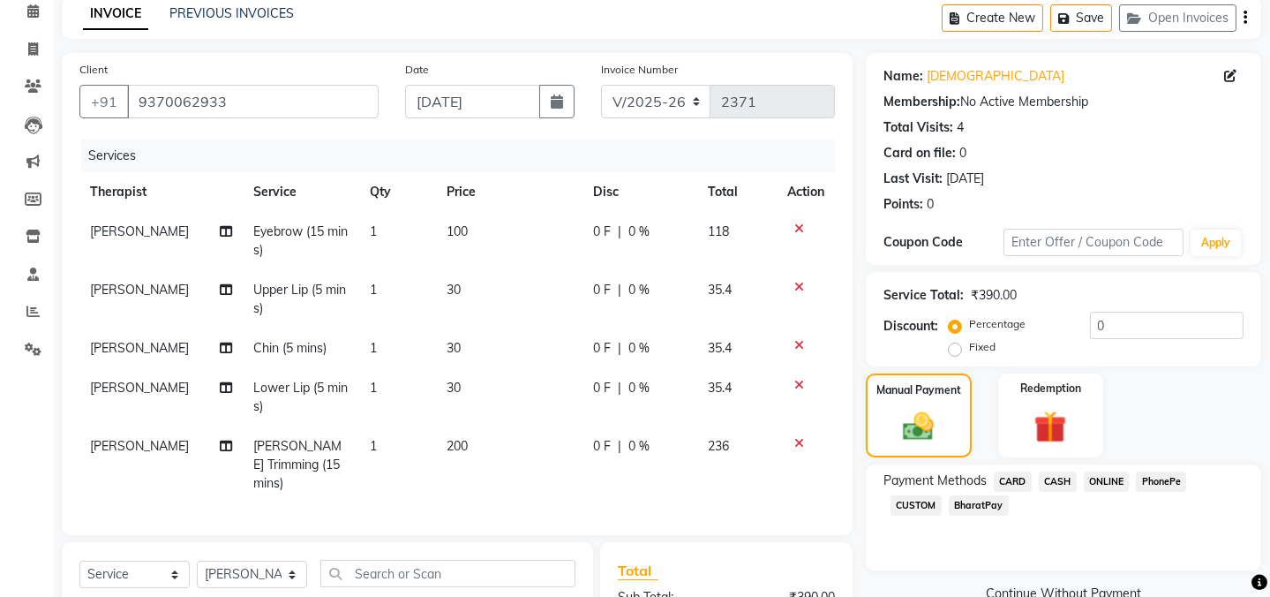
click at [1095, 477] on span "ONLINE" at bounding box center [1107, 481] width 46 height 20
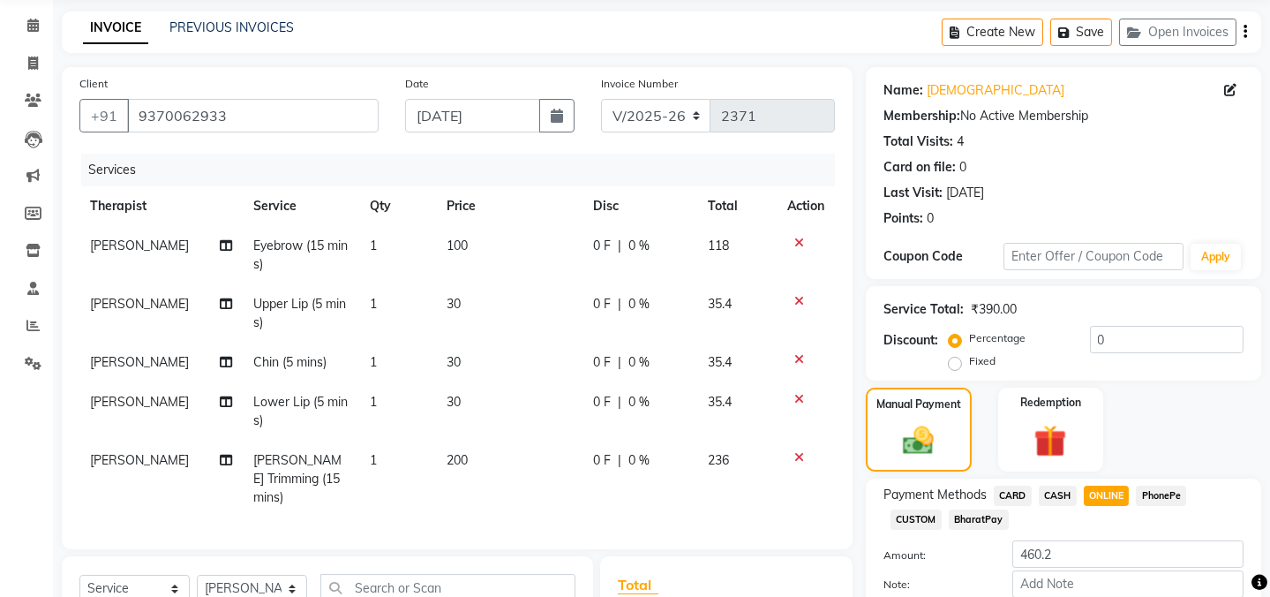
scroll to position [146, 0]
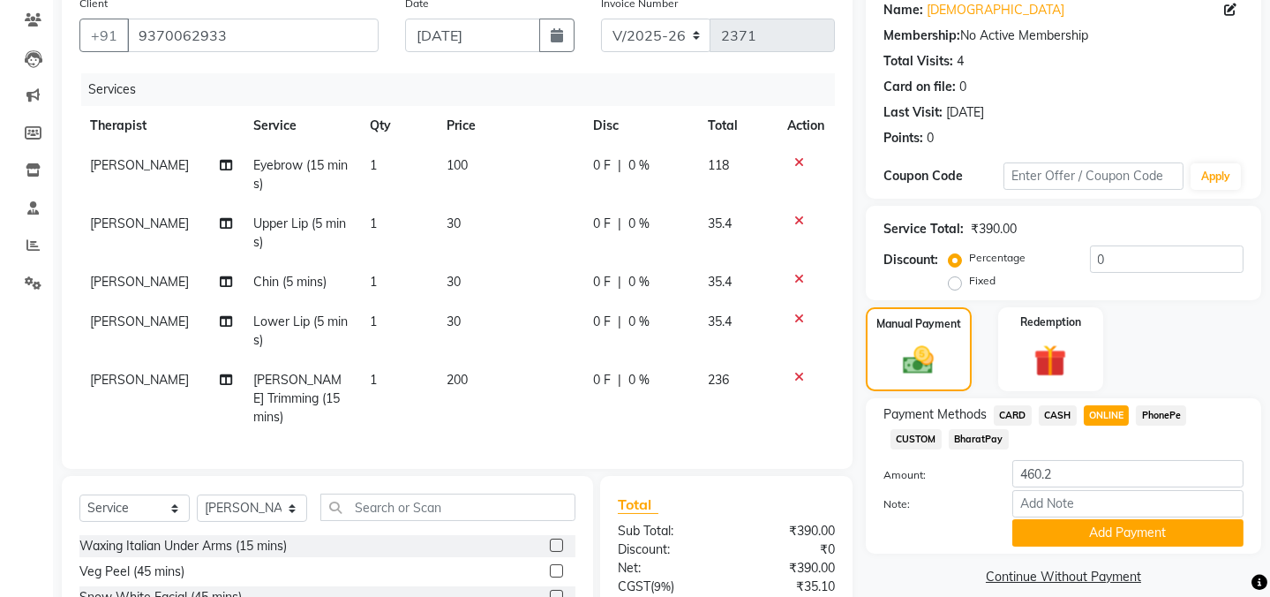
drag, startPoint x: 796, startPoint y: 317, endPoint x: 804, endPoint y: 275, distance: 42.2
click at [796, 315] on icon at bounding box center [799, 318] width 10 height 12
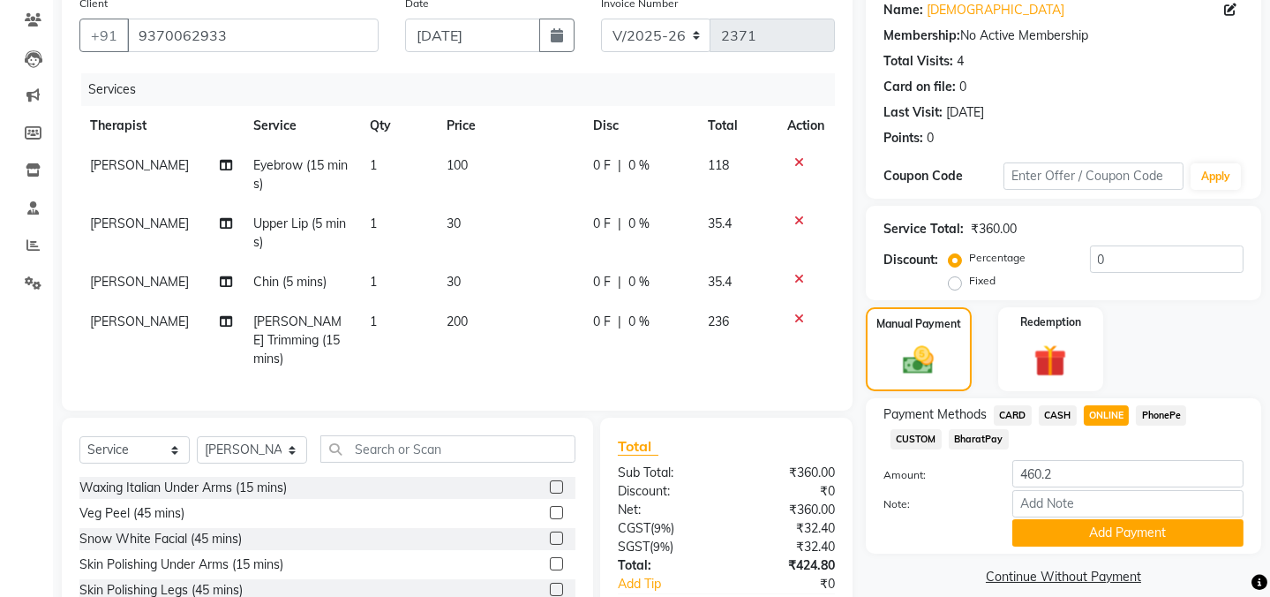
click at [794, 274] on icon at bounding box center [799, 279] width 10 height 12
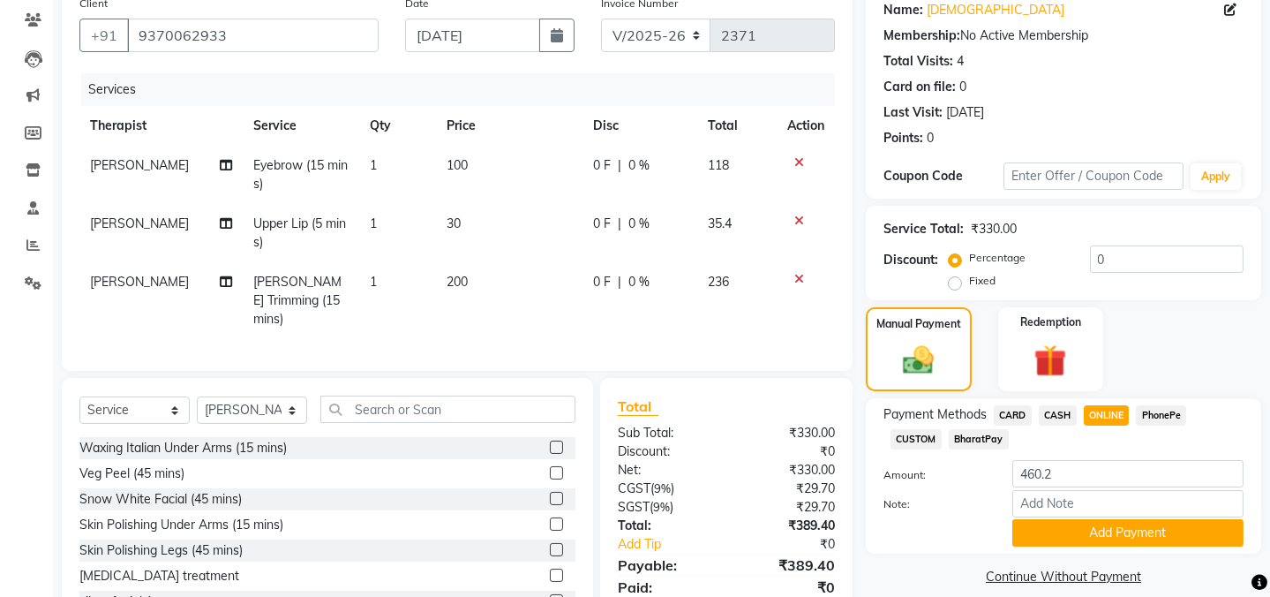
click at [801, 214] on icon at bounding box center [799, 220] width 10 height 12
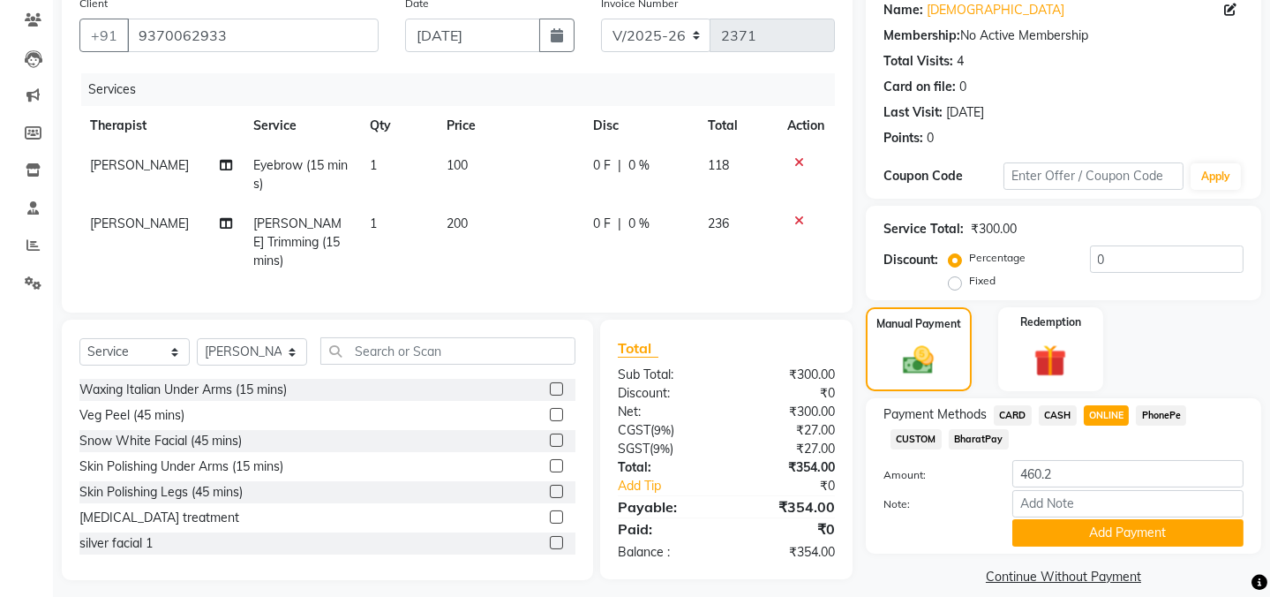
click at [800, 158] on icon at bounding box center [799, 162] width 10 height 12
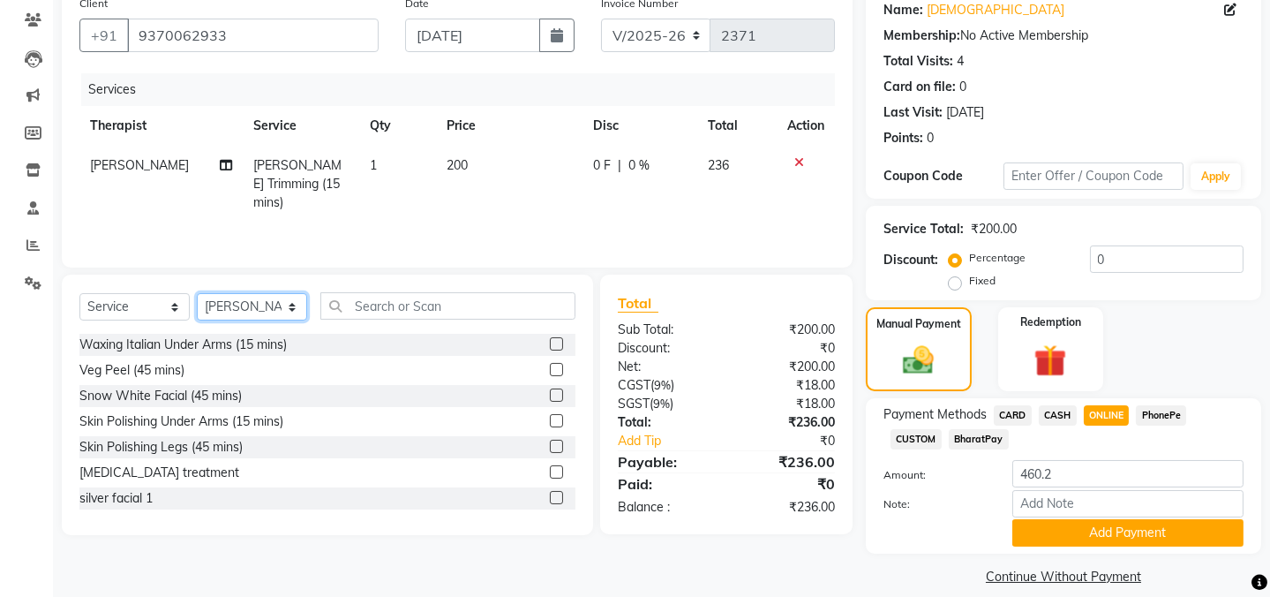
click at [288, 299] on select "Select Therapist Admin ANIL (stylish) [PERSON_NAME] hair [PERSON_NAME] (beauty&…" at bounding box center [252, 306] width 110 height 27
select select "47786"
click at [197, 293] on select "Select Therapist Admin ANIL (stylish) [PERSON_NAME] hair [PERSON_NAME] (beauty&…" at bounding box center [252, 306] width 110 height 27
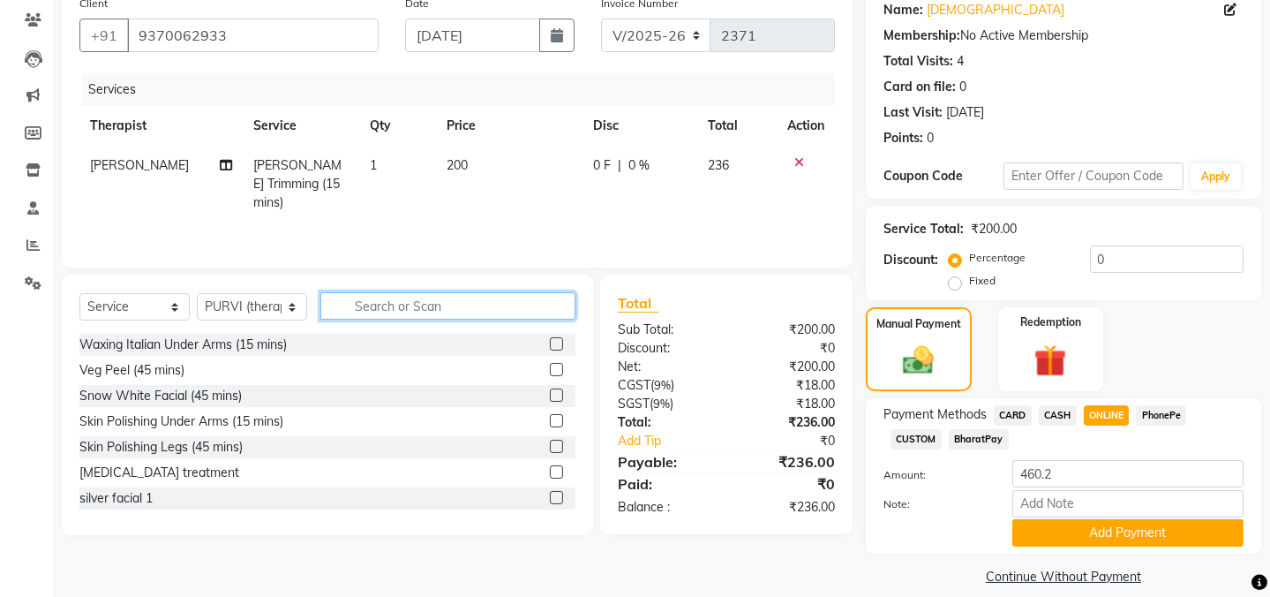
click at [456, 302] on input "text" at bounding box center [447, 305] width 255 height 27
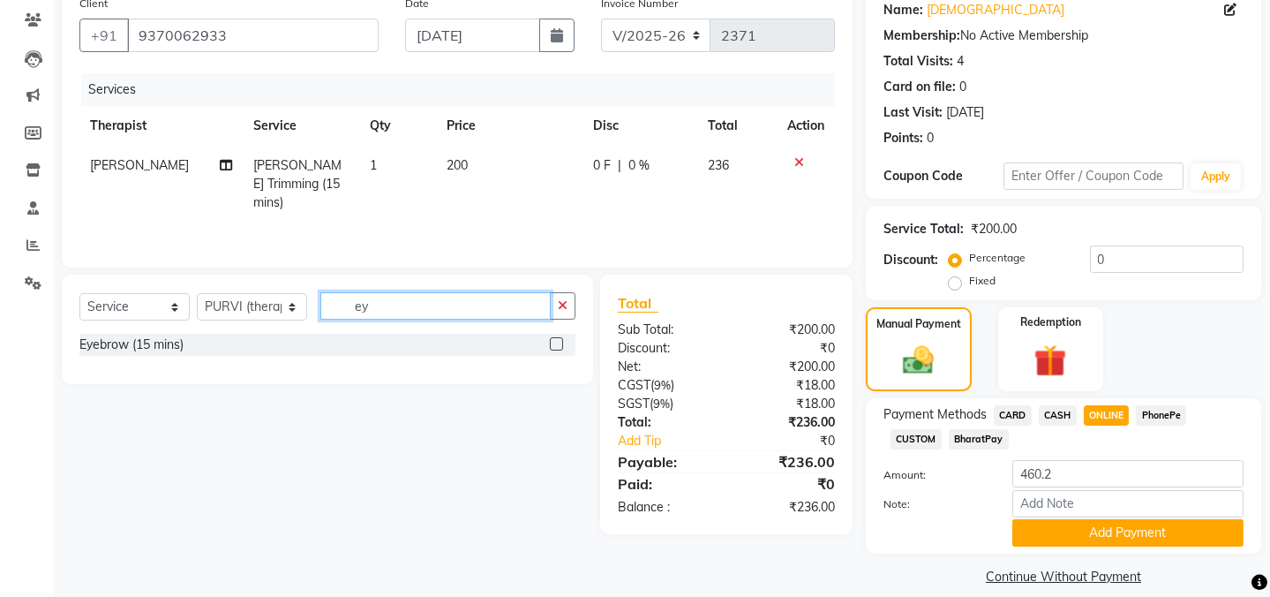
type input "ey"
click at [311, 334] on div "Eyebrow (15 mins)" at bounding box center [327, 345] width 496 height 22
click at [555, 338] on label at bounding box center [556, 343] width 13 height 13
click at [555, 339] on input "checkbox" at bounding box center [555, 344] width 11 height 11
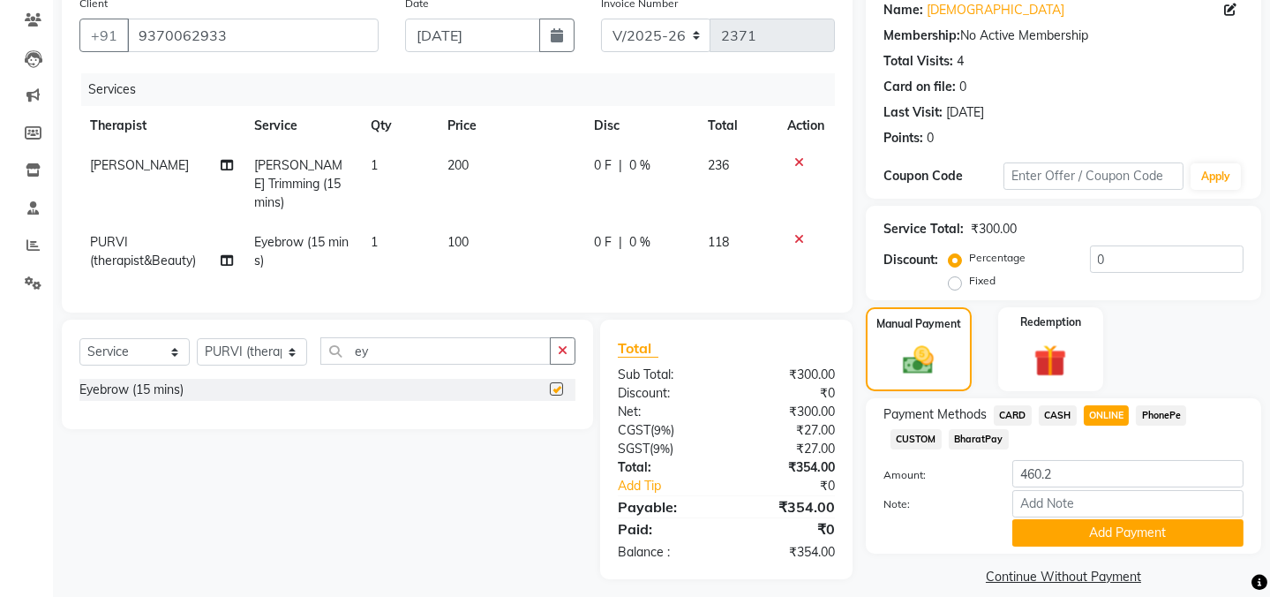
checkbox input "false"
click at [396, 346] on input "ey" at bounding box center [435, 350] width 230 height 27
type input "e"
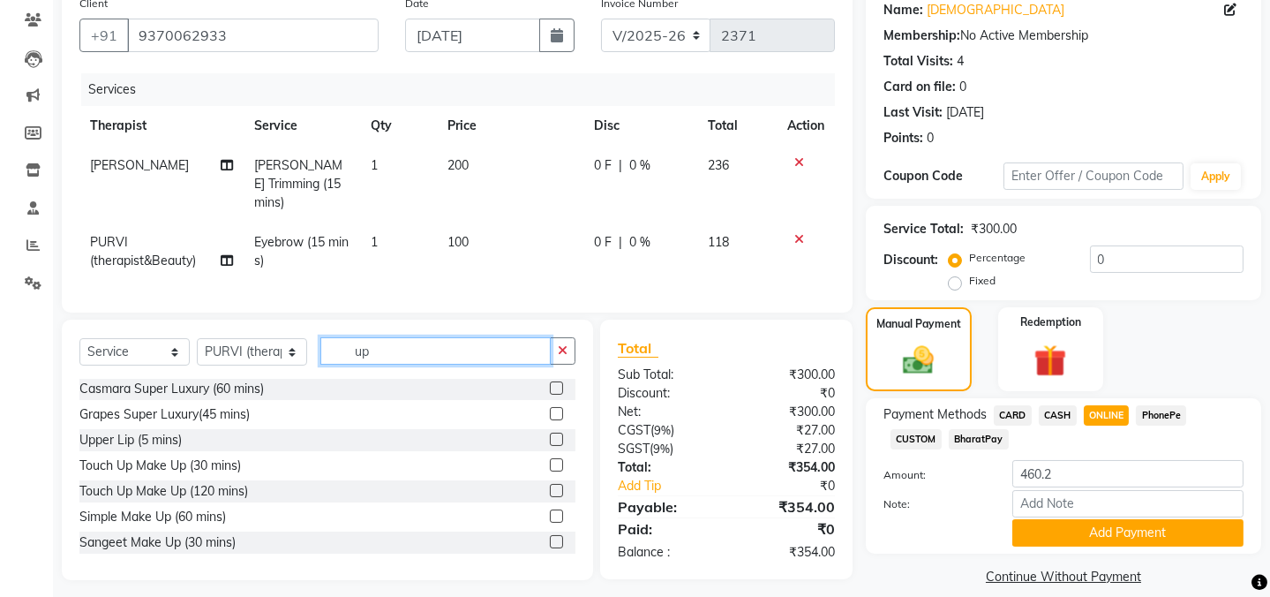
scroll to position [79, 0]
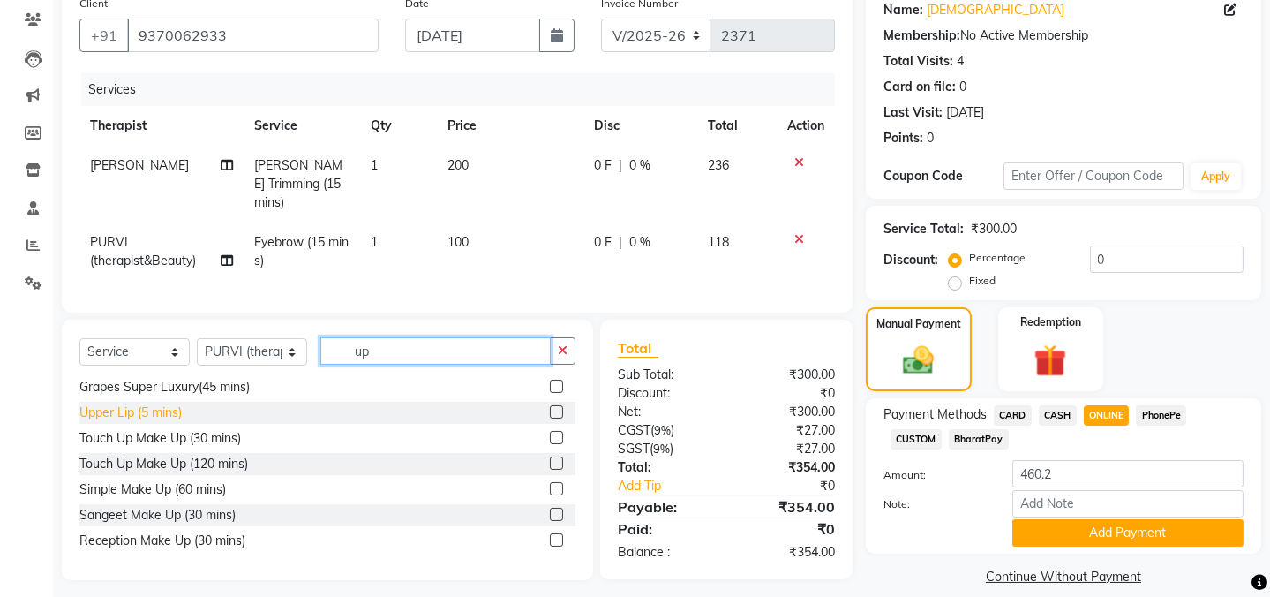
type input "up"
click at [170, 406] on div "Upper Lip (5 mins)" at bounding box center [130, 412] width 102 height 19
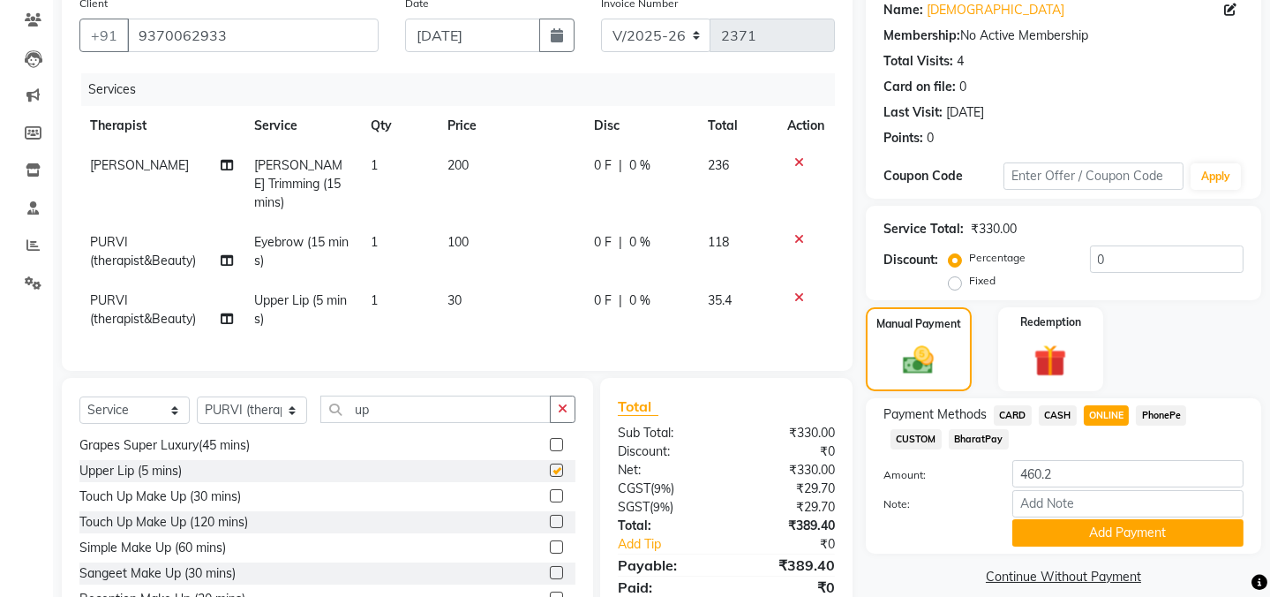
checkbox input "false"
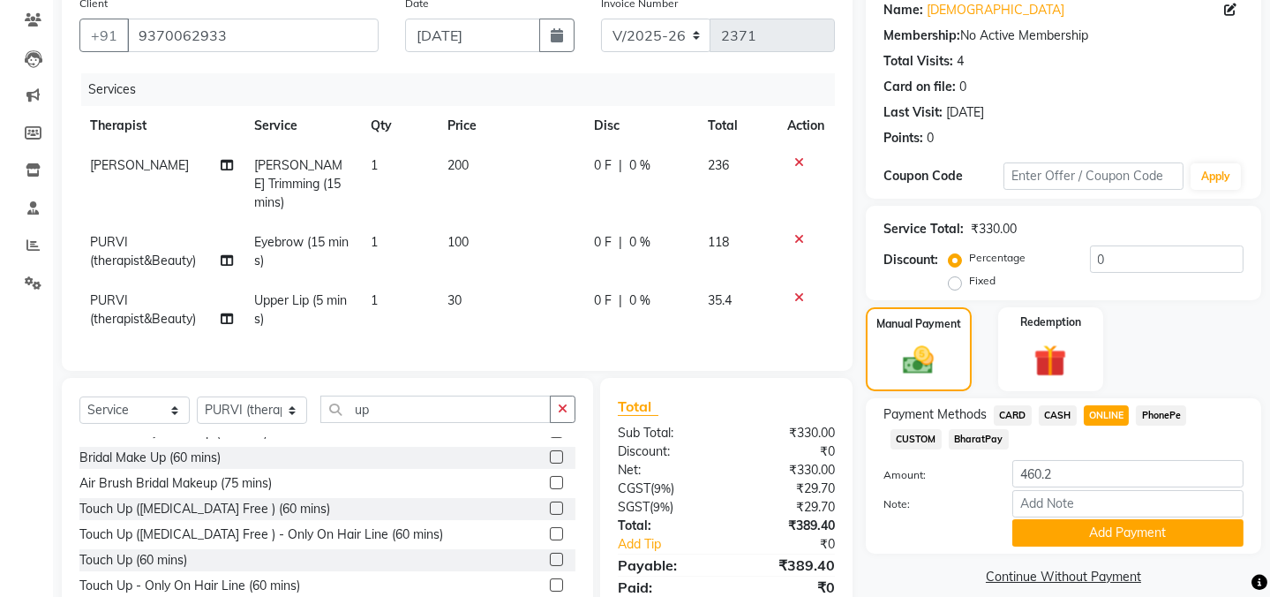
scroll to position [320, 0]
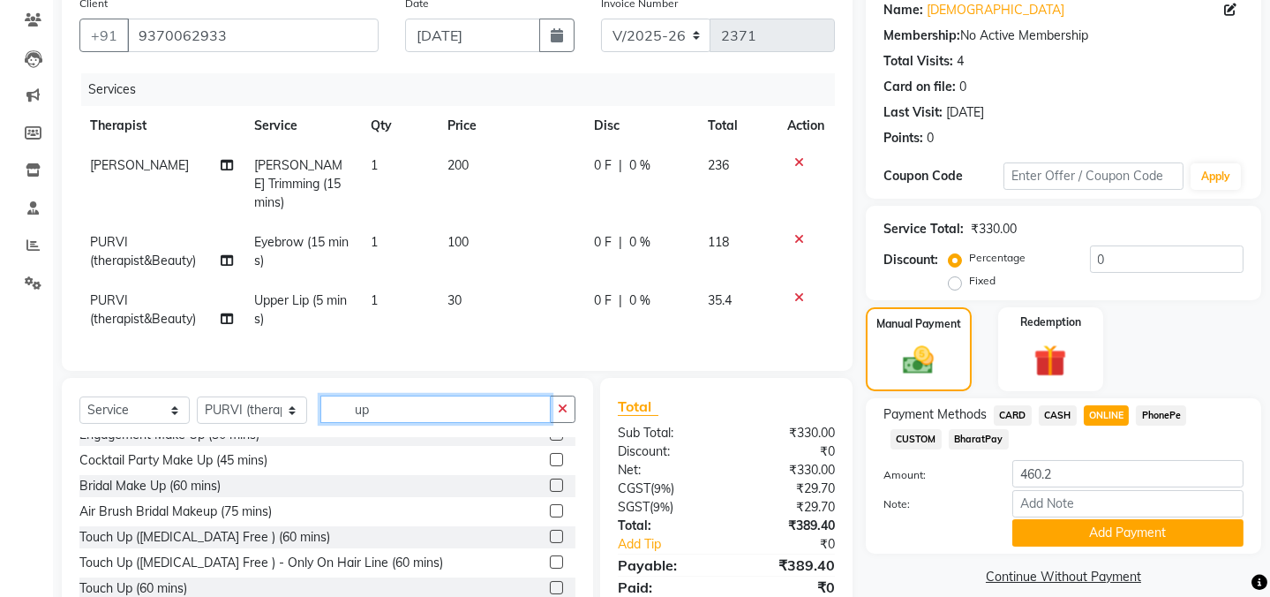
click at [436, 404] on input "up" at bounding box center [435, 408] width 230 height 27
type input "u"
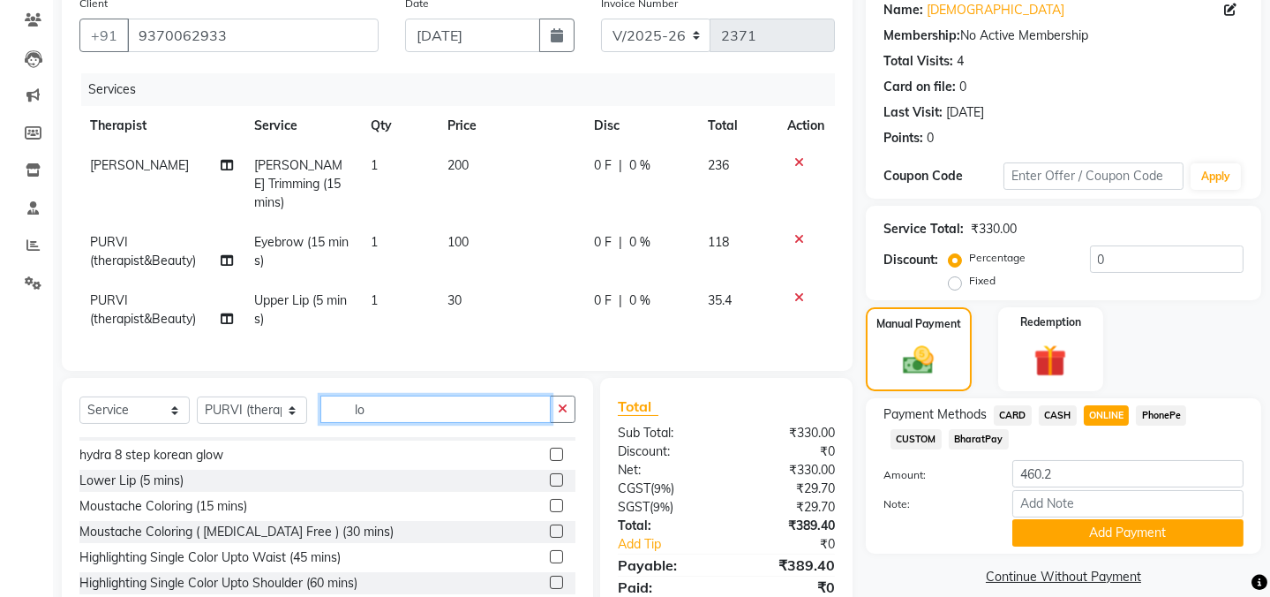
scroll to position [0, 0]
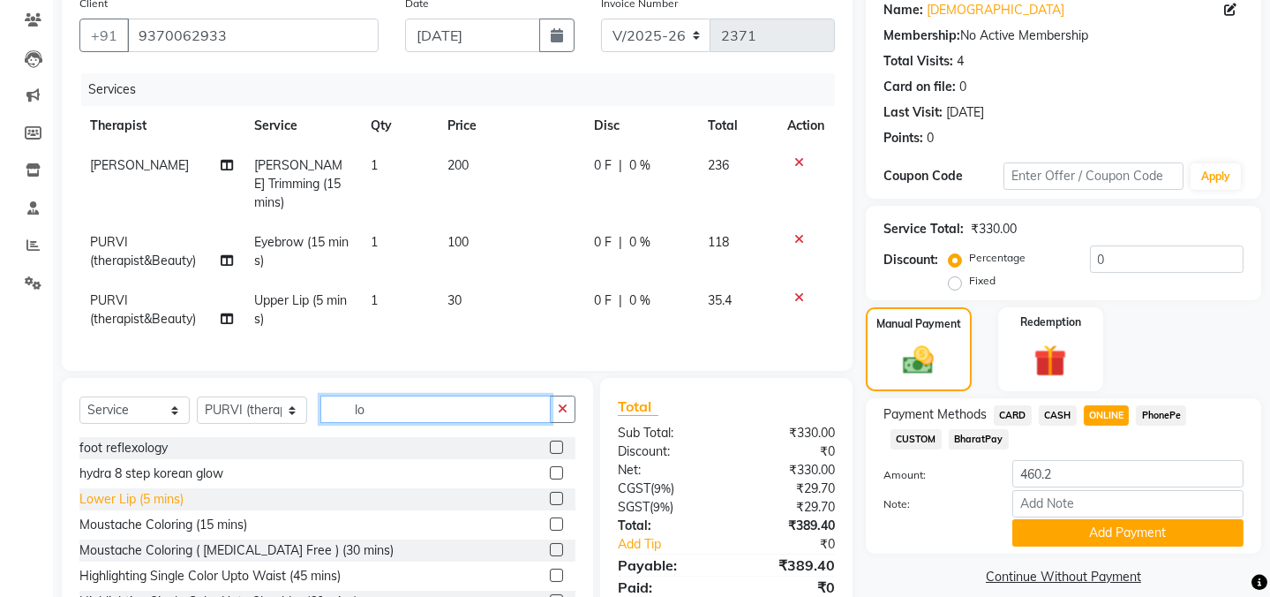
type input "lo"
click at [173, 490] on div "Lower Lip (5 mins)" at bounding box center [131, 499] width 104 height 19
checkbox input "false"
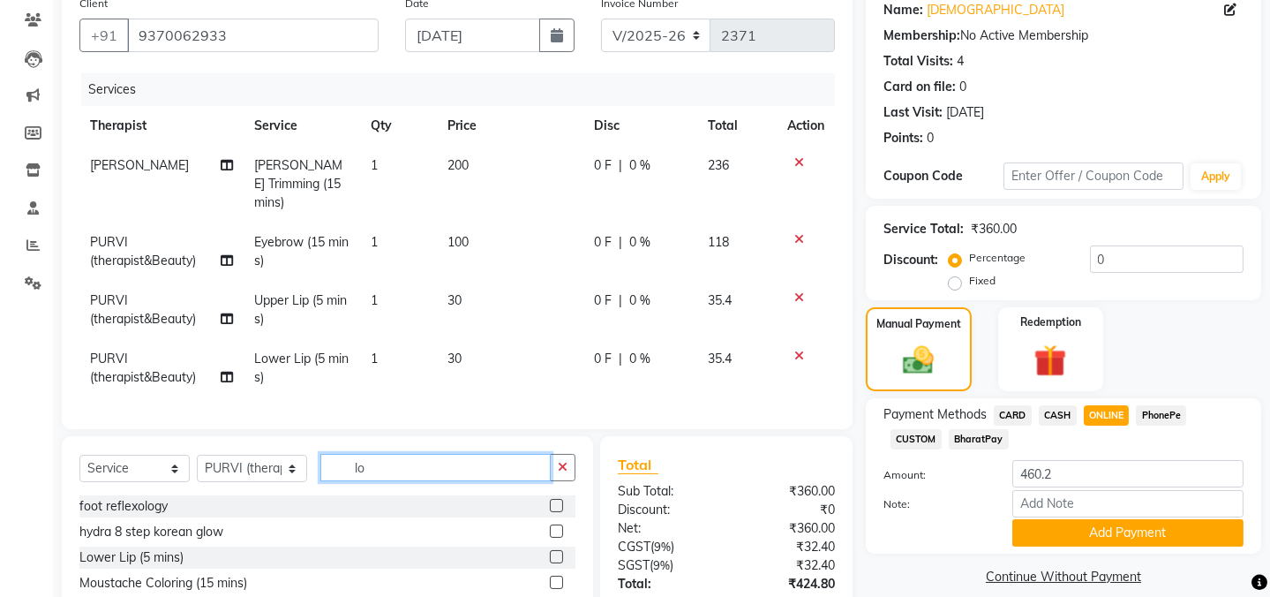
click at [443, 459] on input "lo" at bounding box center [435, 467] width 230 height 27
type input "l"
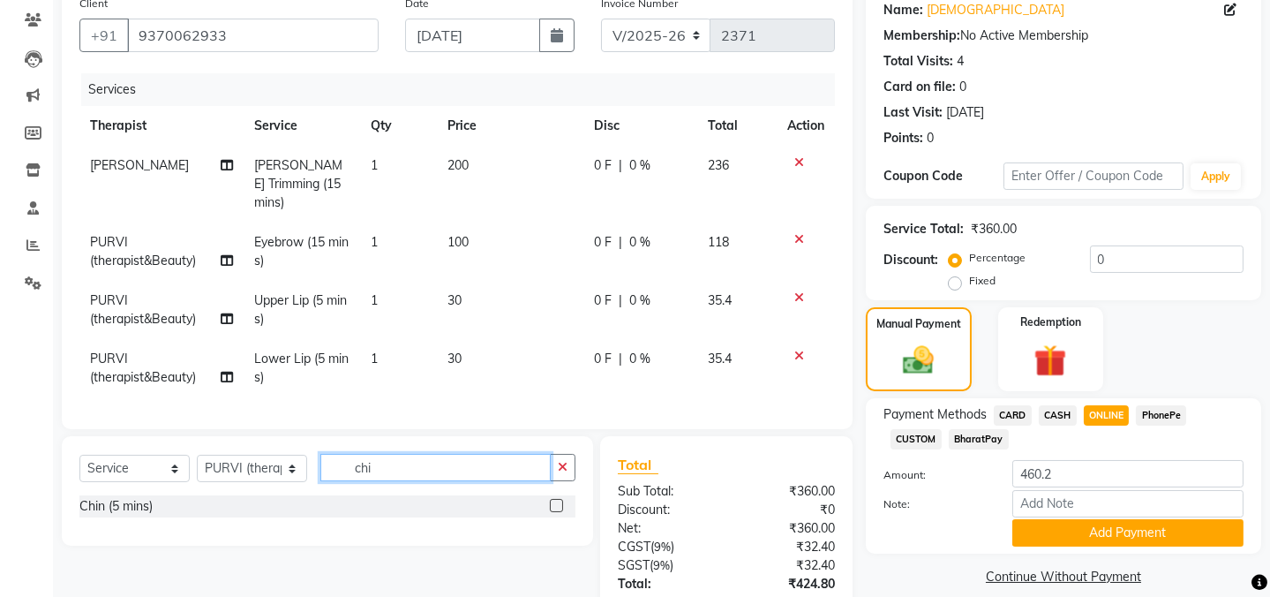
type input "chi"
click at [158, 495] on div "Chin (5 mins)" at bounding box center [327, 506] width 496 height 22
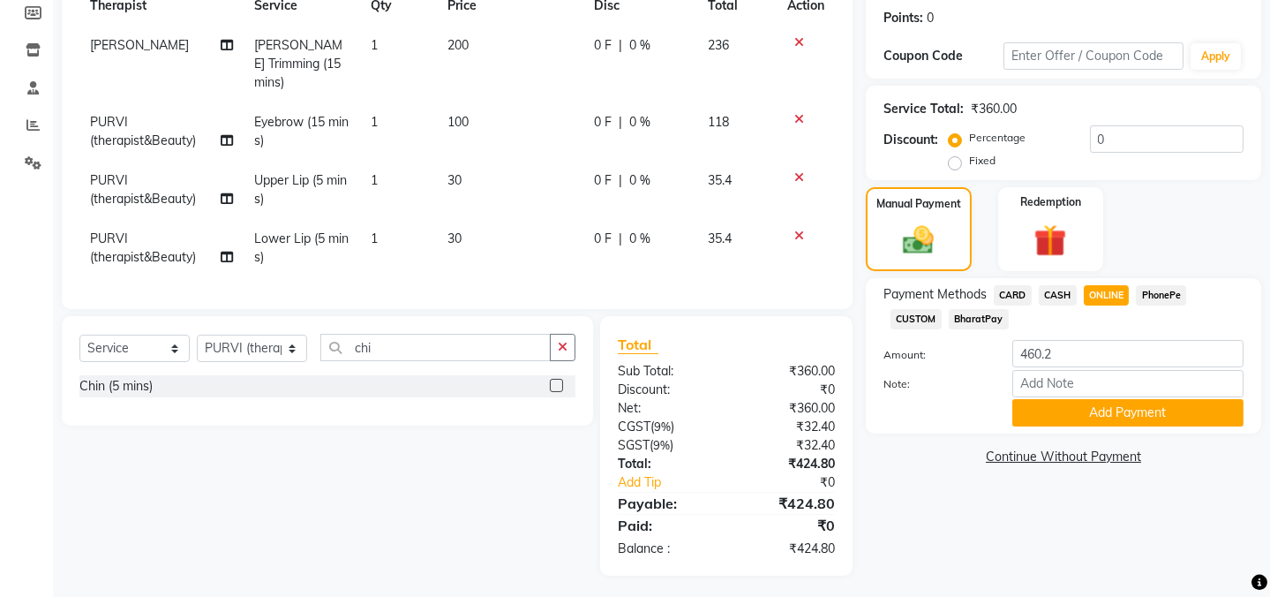
click at [556, 379] on label at bounding box center [556, 385] width 13 height 13
click at [556, 380] on input "checkbox" at bounding box center [555, 385] width 11 height 11
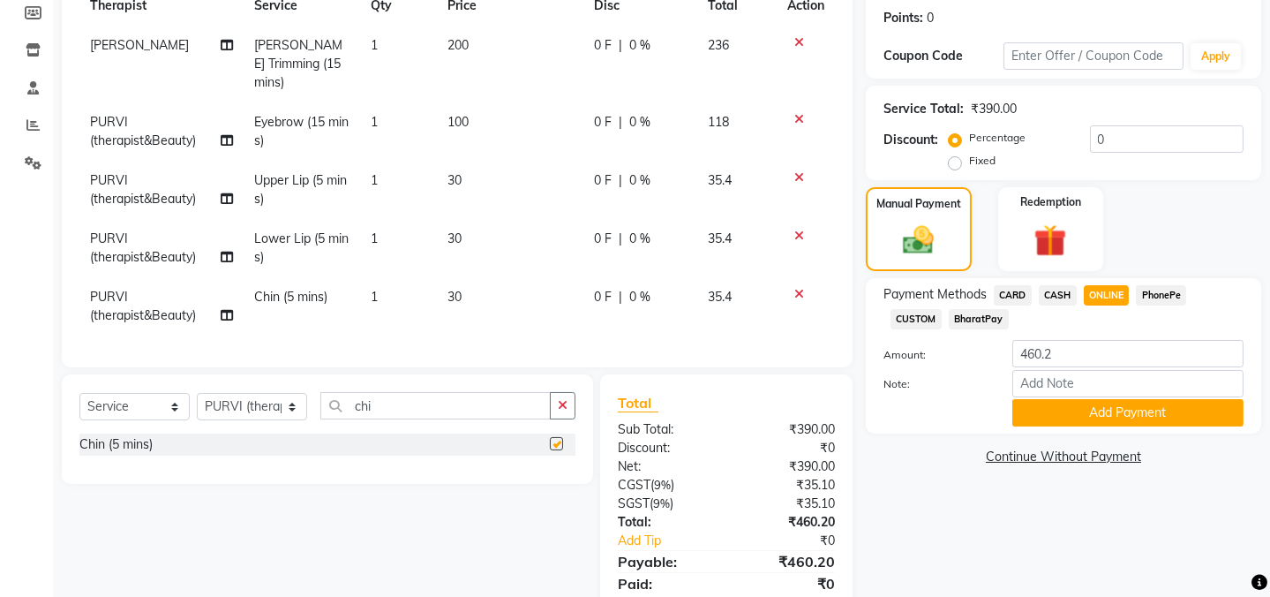
checkbox input "false"
click at [1115, 408] on button "Add Payment" at bounding box center [1127, 412] width 231 height 27
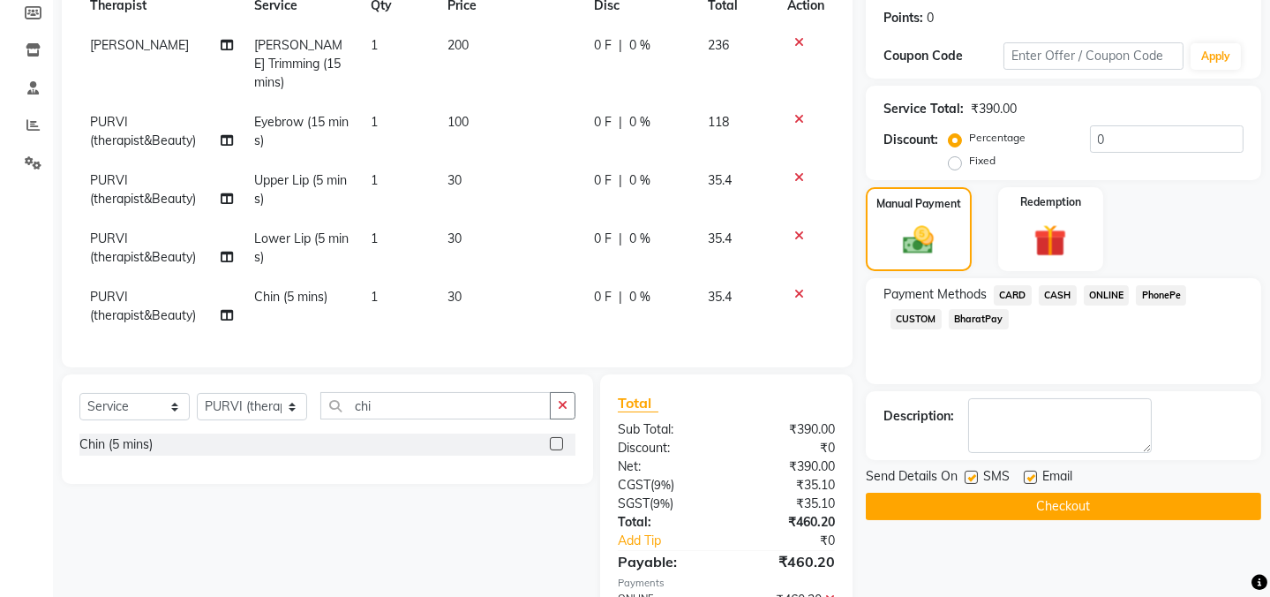
click at [1040, 501] on button "Checkout" at bounding box center [1063, 505] width 395 height 27
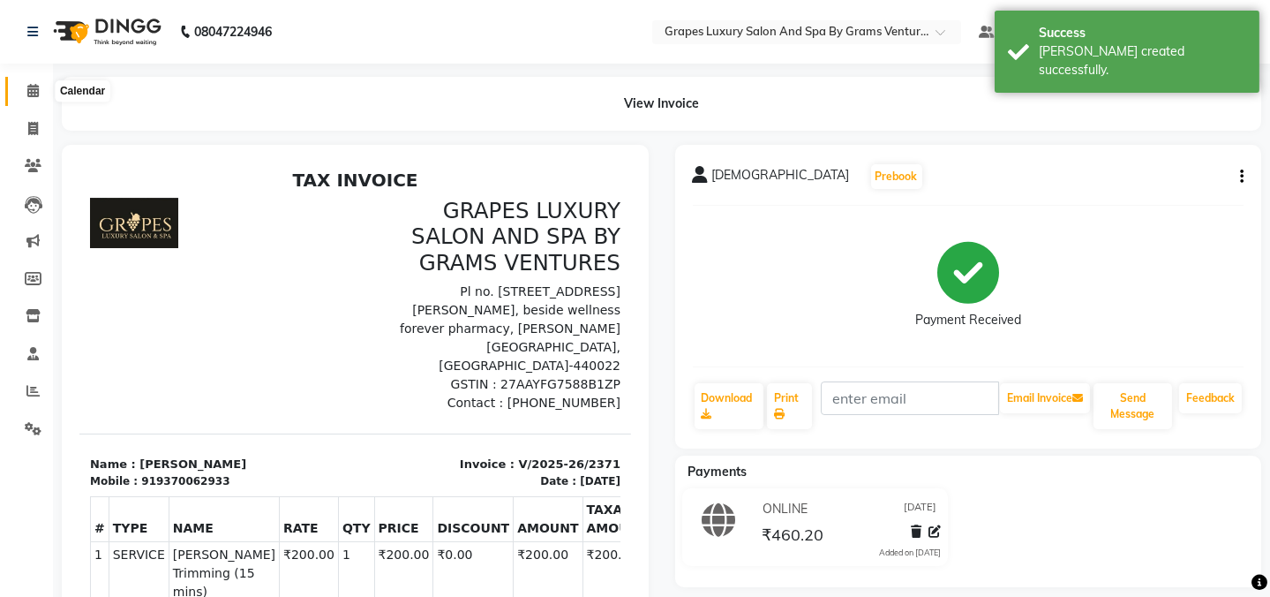
click at [36, 91] on icon at bounding box center [32, 90] width 11 height 13
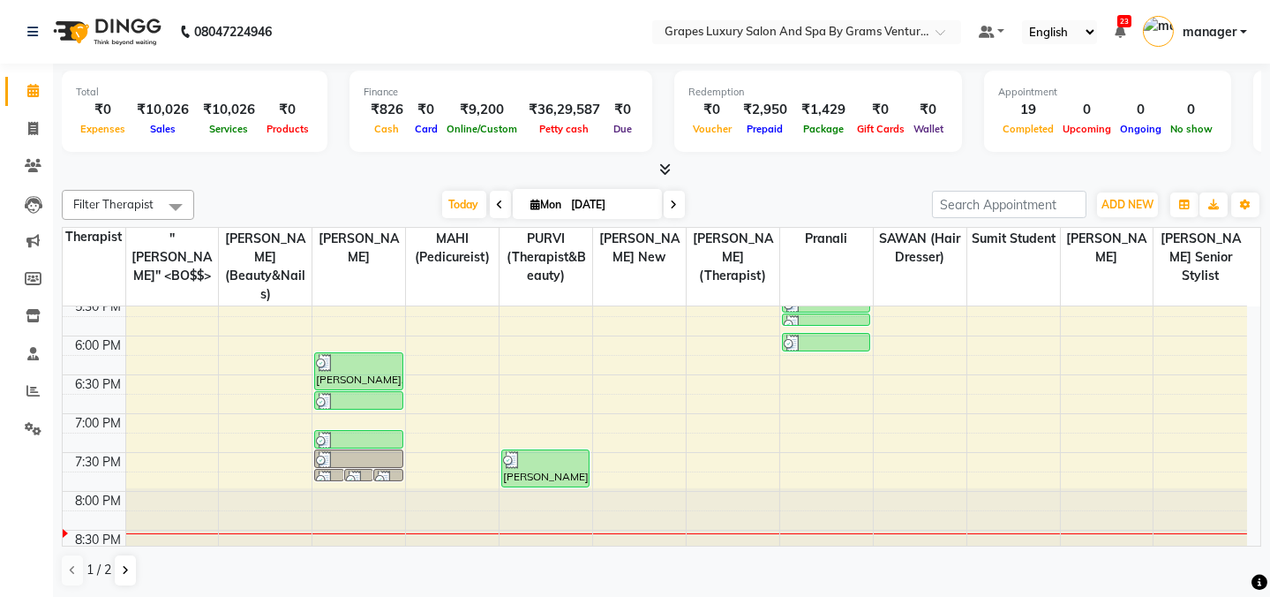
click at [48, 372] on li "Reports" at bounding box center [26, 391] width 53 height 38
click at [31, 392] on icon at bounding box center [32, 390] width 13 height 13
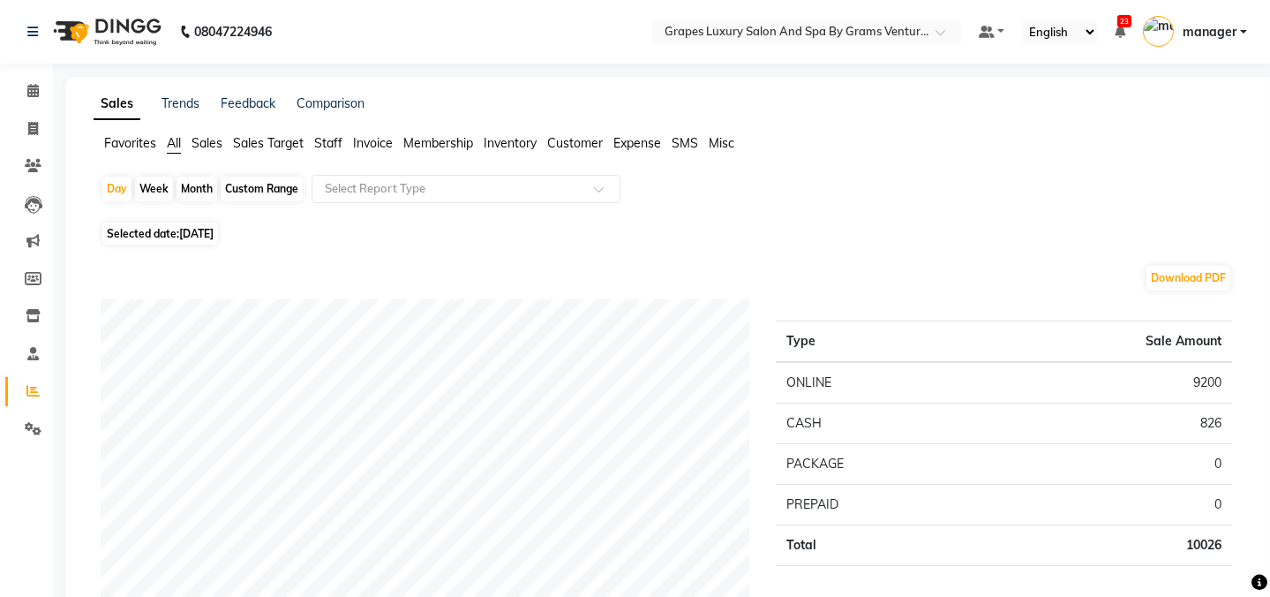
click at [195, 186] on div "Month" at bounding box center [197, 189] width 41 height 25
select select "9"
select select "2025"
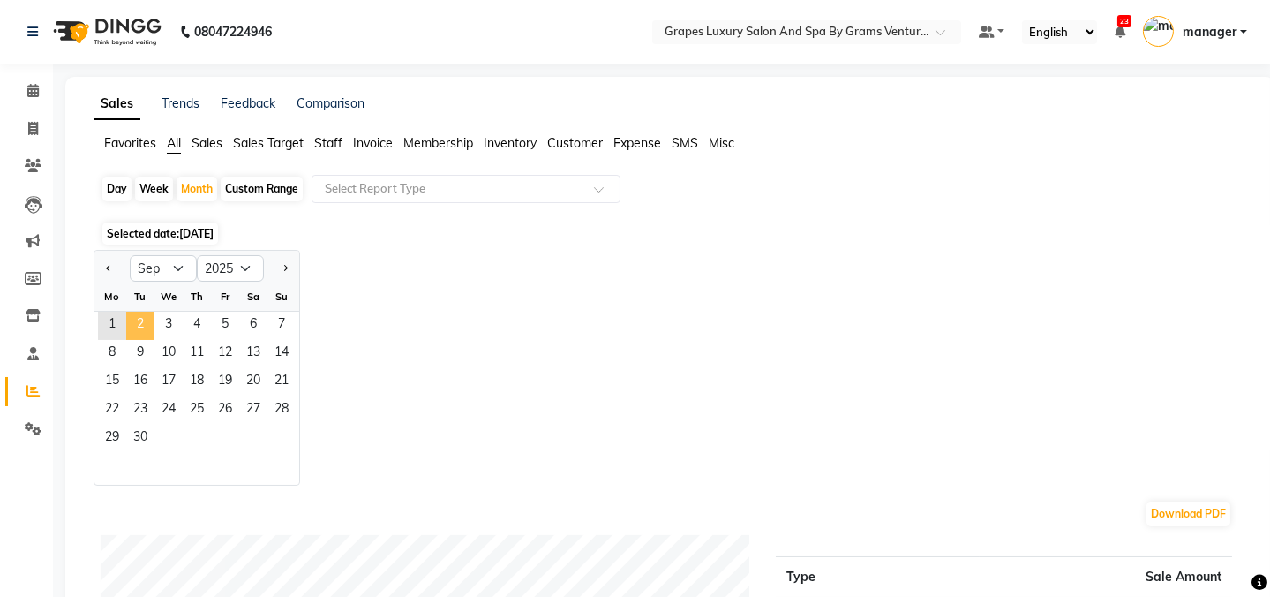
click at [147, 331] on span "2" at bounding box center [140, 326] width 28 height 28
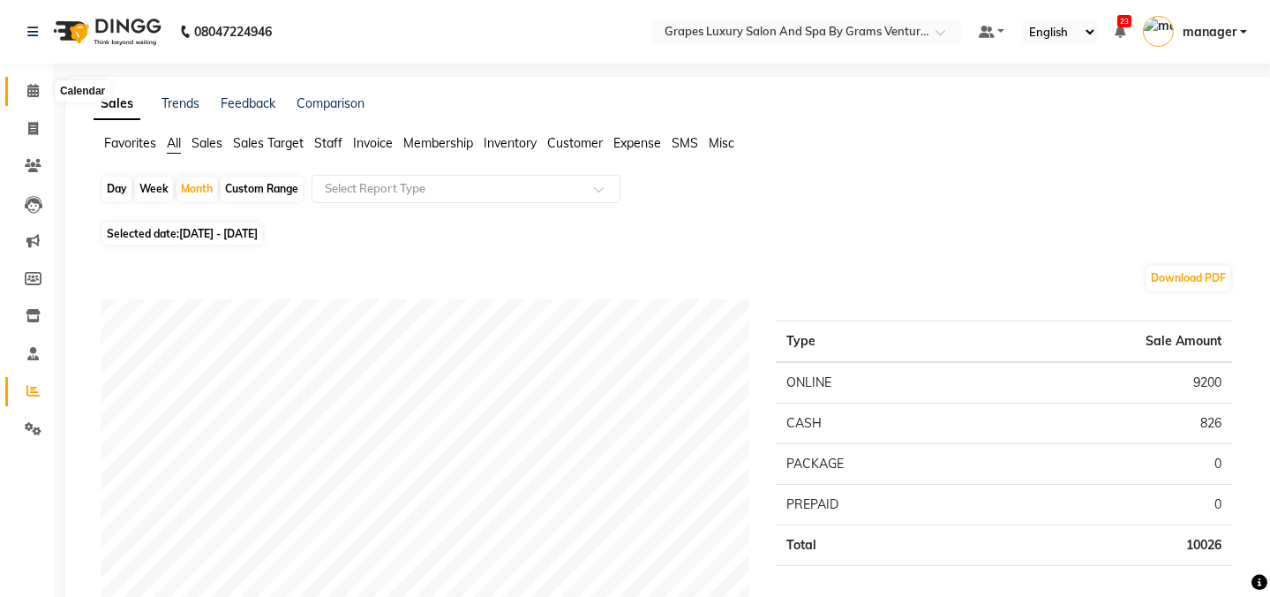
click at [28, 95] on icon at bounding box center [32, 90] width 11 height 13
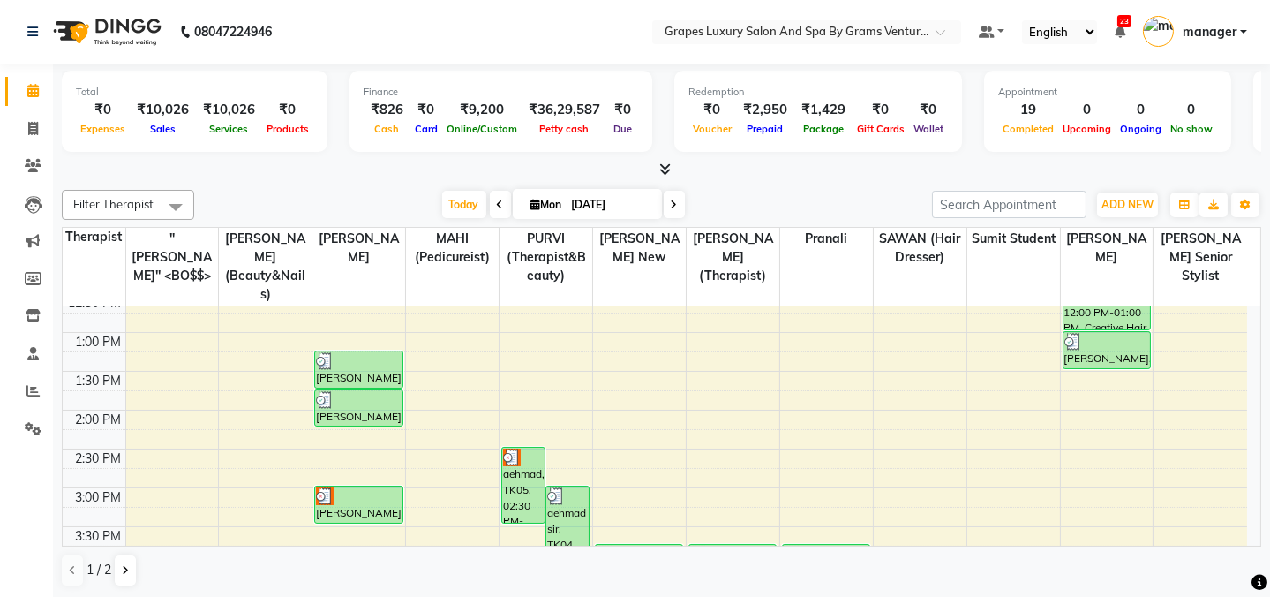
scroll to position [274, 0]
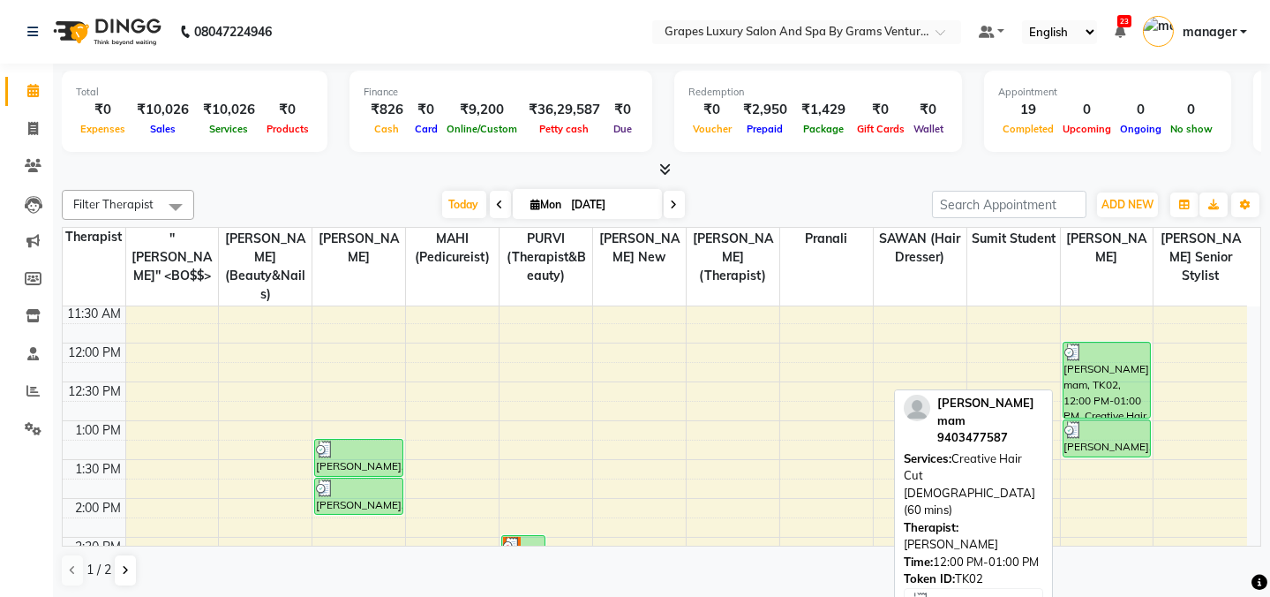
click at [1110, 349] on div "[PERSON_NAME] mam, TK02, 12:00 PM-01:00 PM, Creative Hair Cut [DEMOGRAPHIC_DATA…" at bounding box center [1106, 379] width 86 height 75
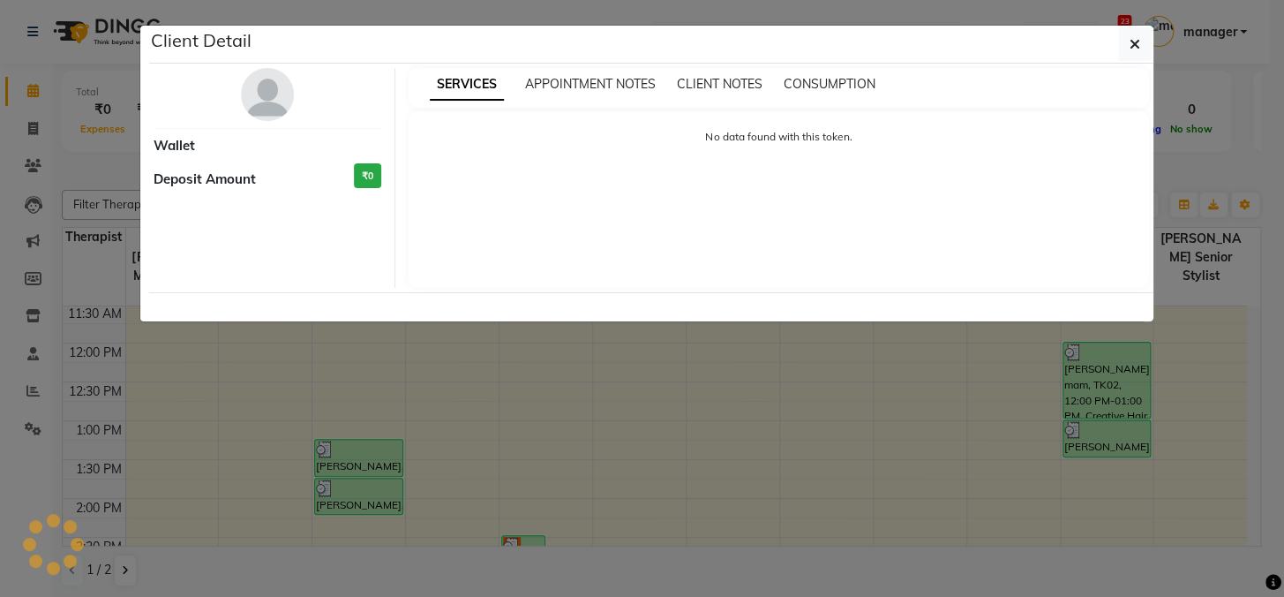
select select "3"
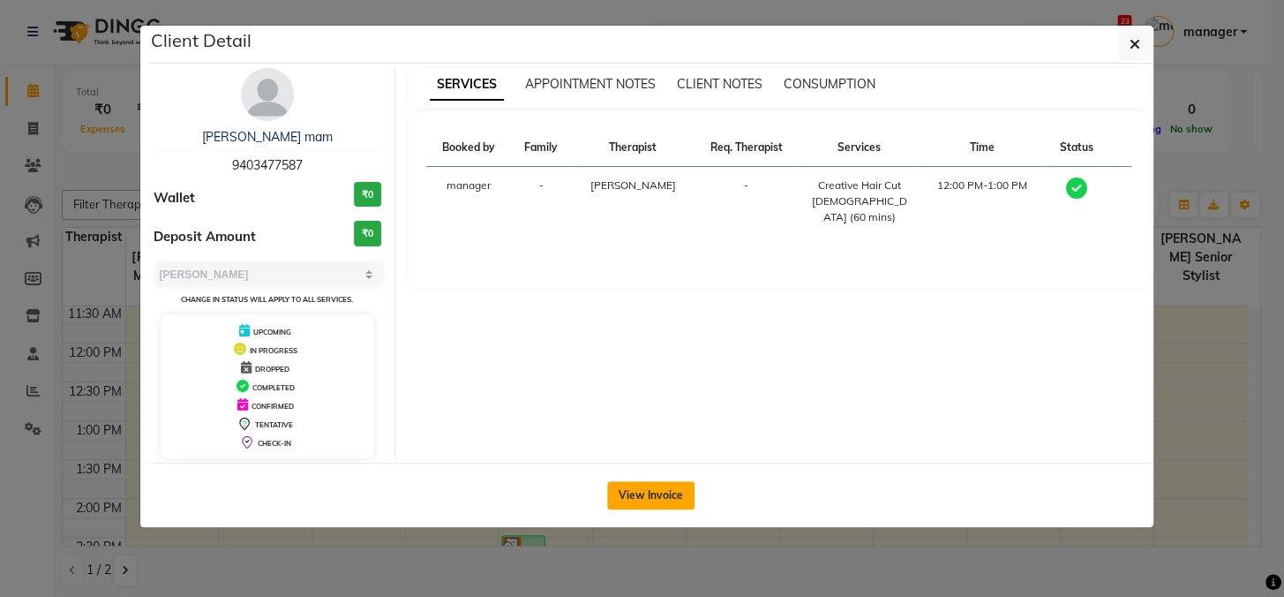
click at [638, 485] on button "View Invoice" at bounding box center [650, 495] width 87 height 28
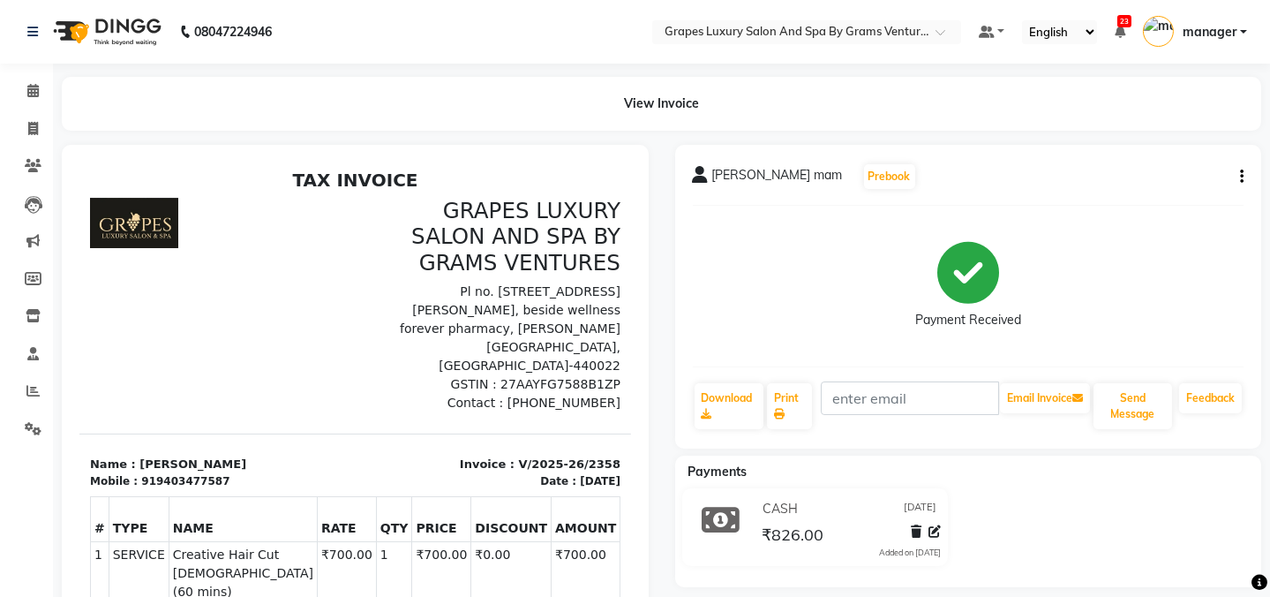
click at [1242, 177] on icon "button" at bounding box center [1242, 177] width 4 height 1
click at [917, 229] on div "Payment Received" at bounding box center [969, 286] width 552 height 132
click at [1240, 177] on icon "button" at bounding box center [1242, 177] width 4 height 1
click at [762, 287] on div "Payment Received" at bounding box center [969, 286] width 552 height 132
click at [744, 33] on input "text" at bounding box center [789, 34] width 256 height 18
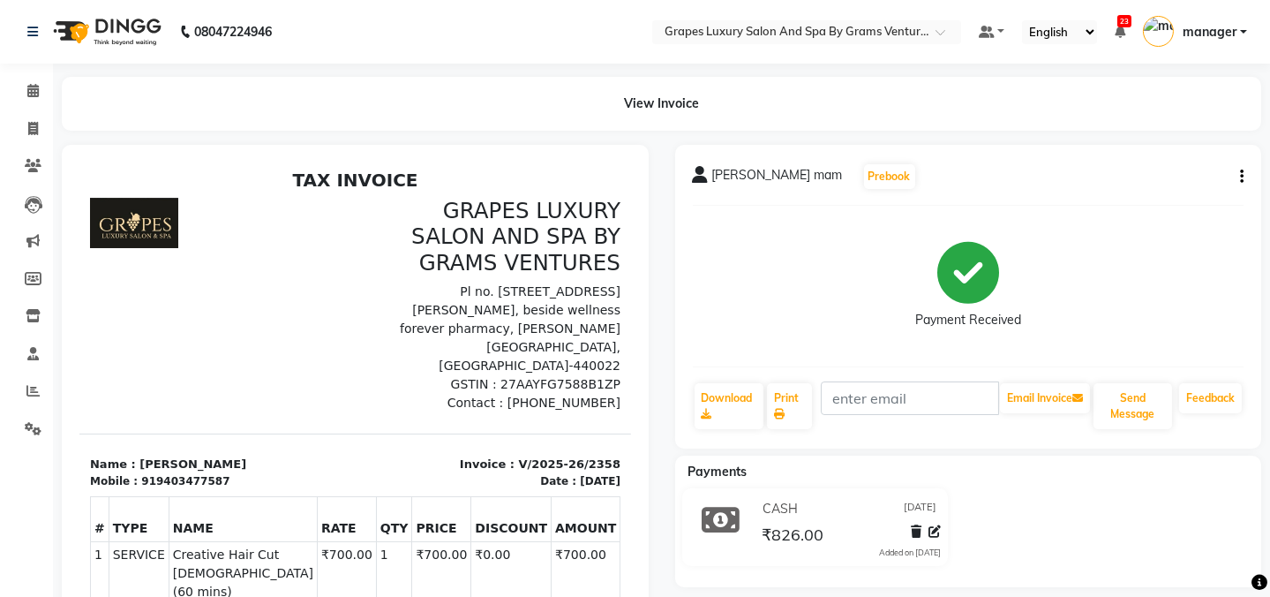
click at [742, 120] on div "View Invoice" at bounding box center [661, 104] width 1199 height 54
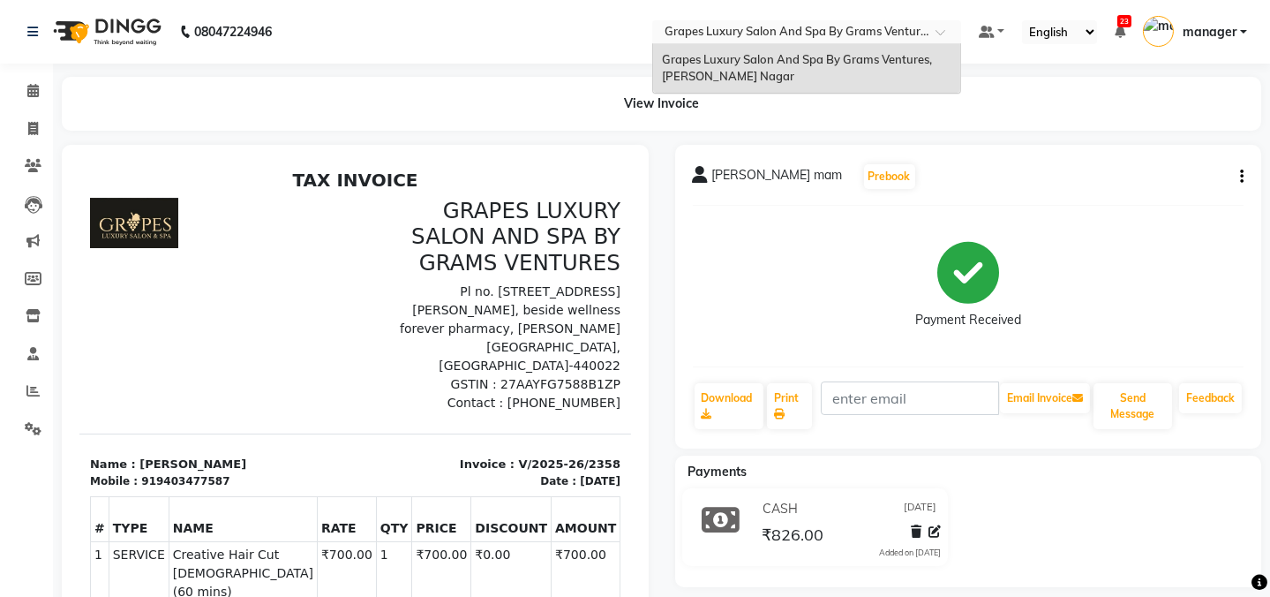
click at [829, 32] on input "text" at bounding box center [789, 34] width 256 height 18
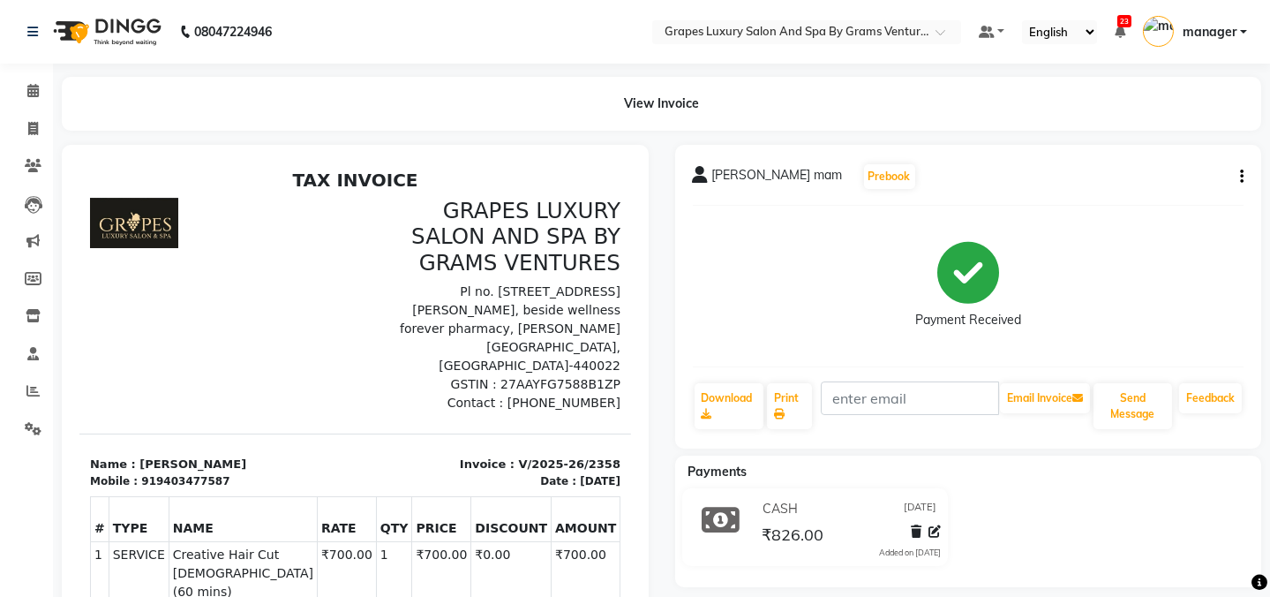
click at [843, 101] on div "View Invoice" at bounding box center [661, 104] width 1199 height 54
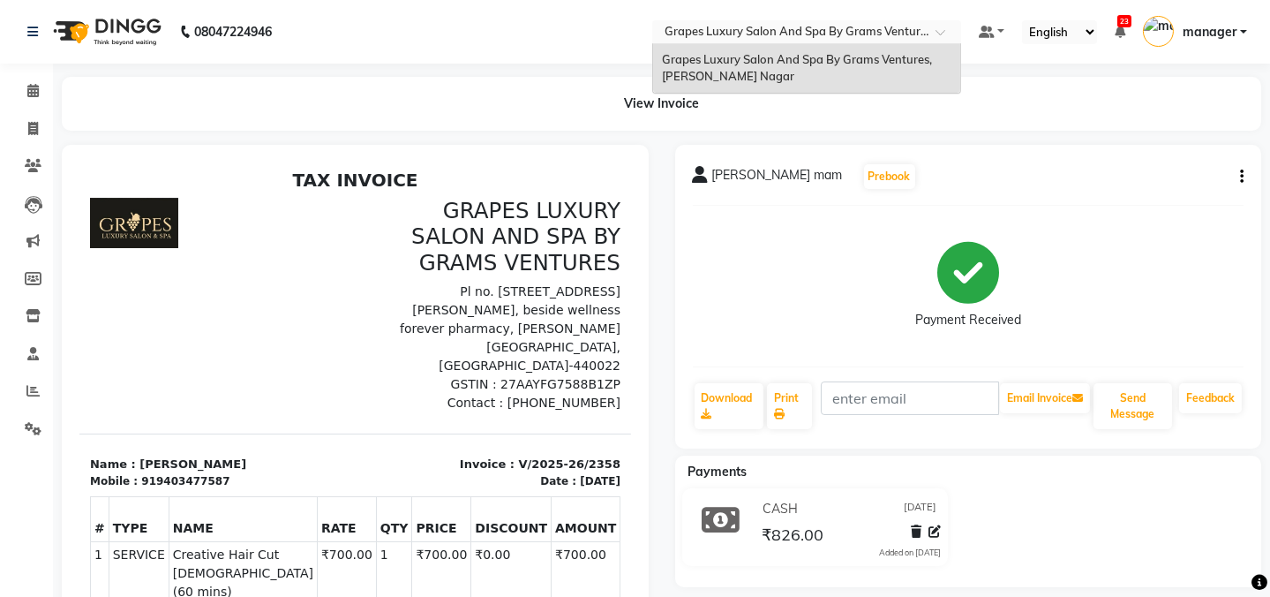
click at [860, 25] on input "text" at bounding box center [789, 34] width 256 height 18
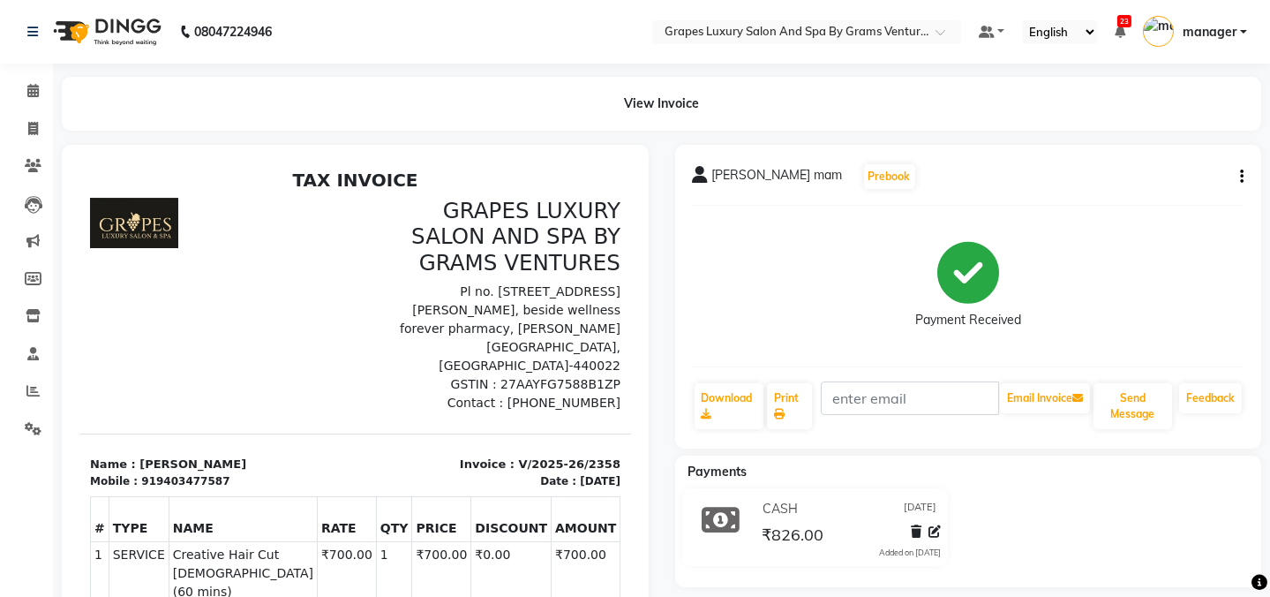
click at [867, 106] on div "View Invoice" at bounding box center [661, 104] width 1199 height 54
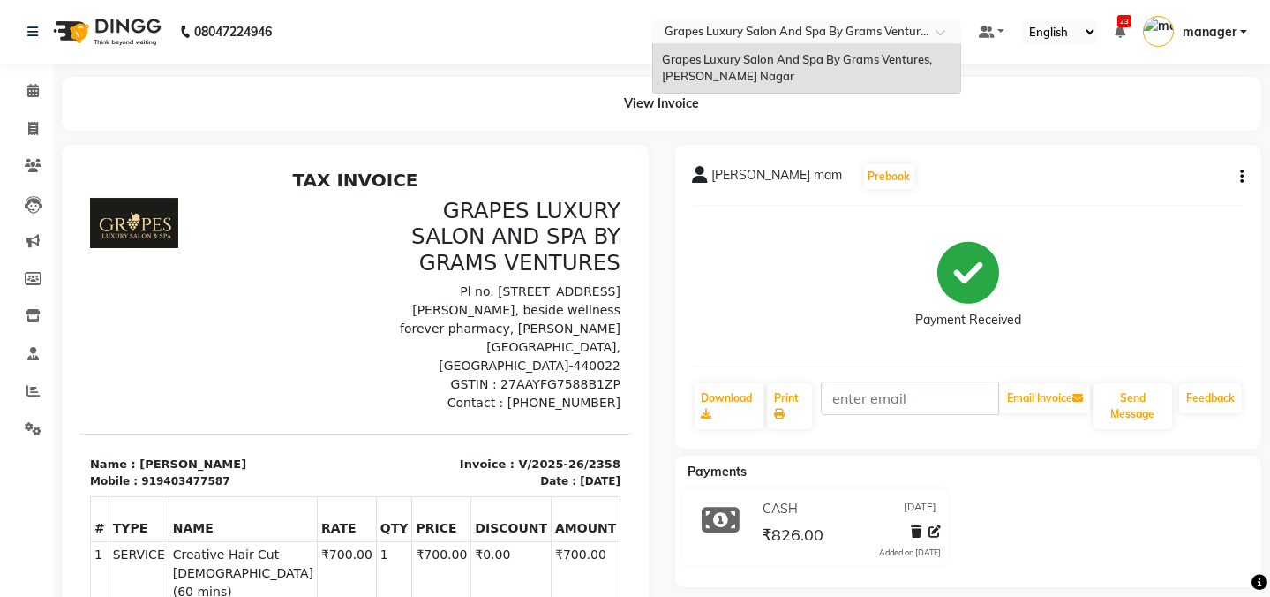
click at [868, 33] on input "text" at bounding box center [789, 34] width 256 height 18
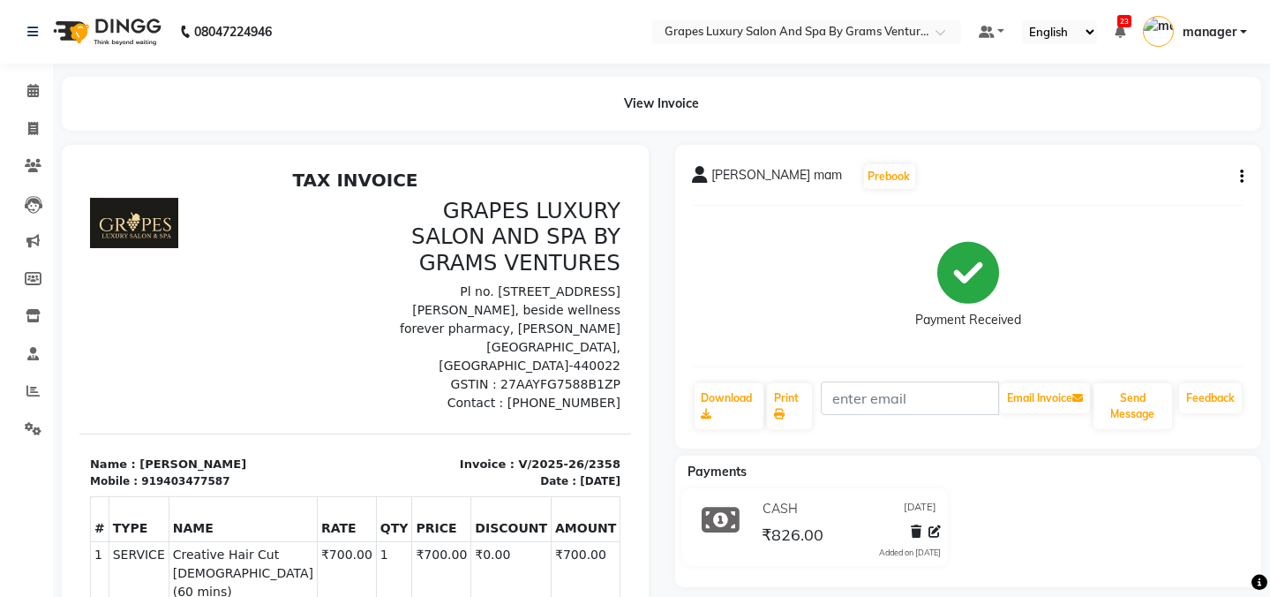
click at [884, 109] on div "View Invoice" at bounding box center [661, 104] width 1199 height 54
click at [897, 25] on input "text" at bounding box center [789, 34] width 256 height 18
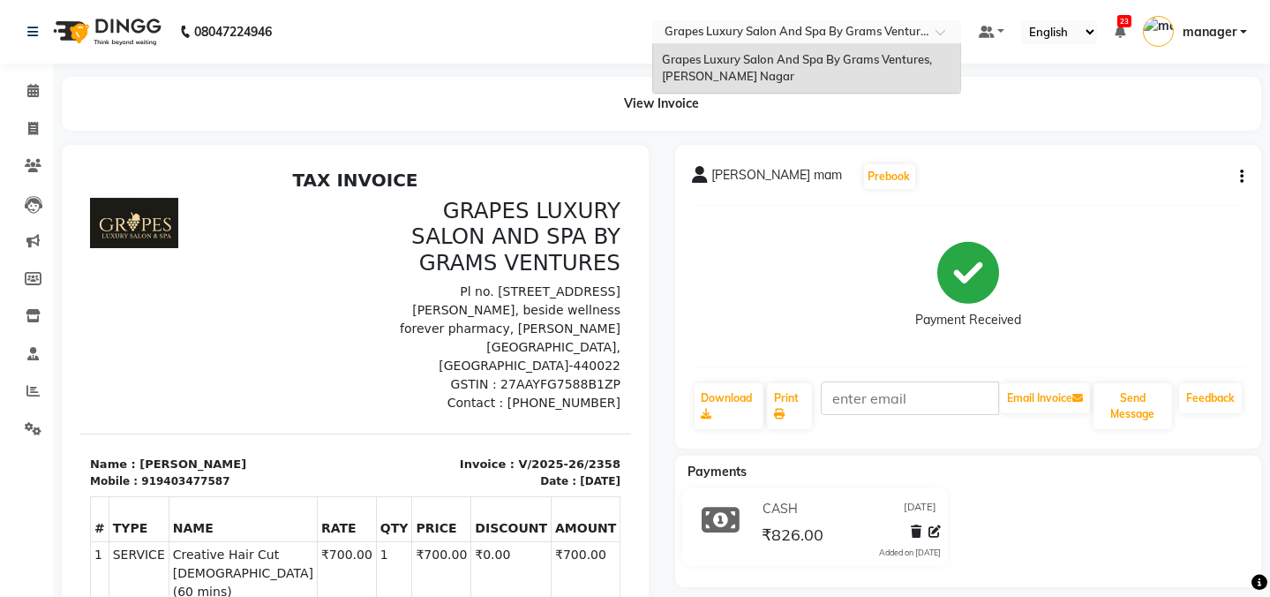
click at [455, 19] on nav "08047224946 Select Location × Grapes Luxury Salon And Spa By Grams Ventures, [P…" at bounding box center [635, 32] width 1270 height 64
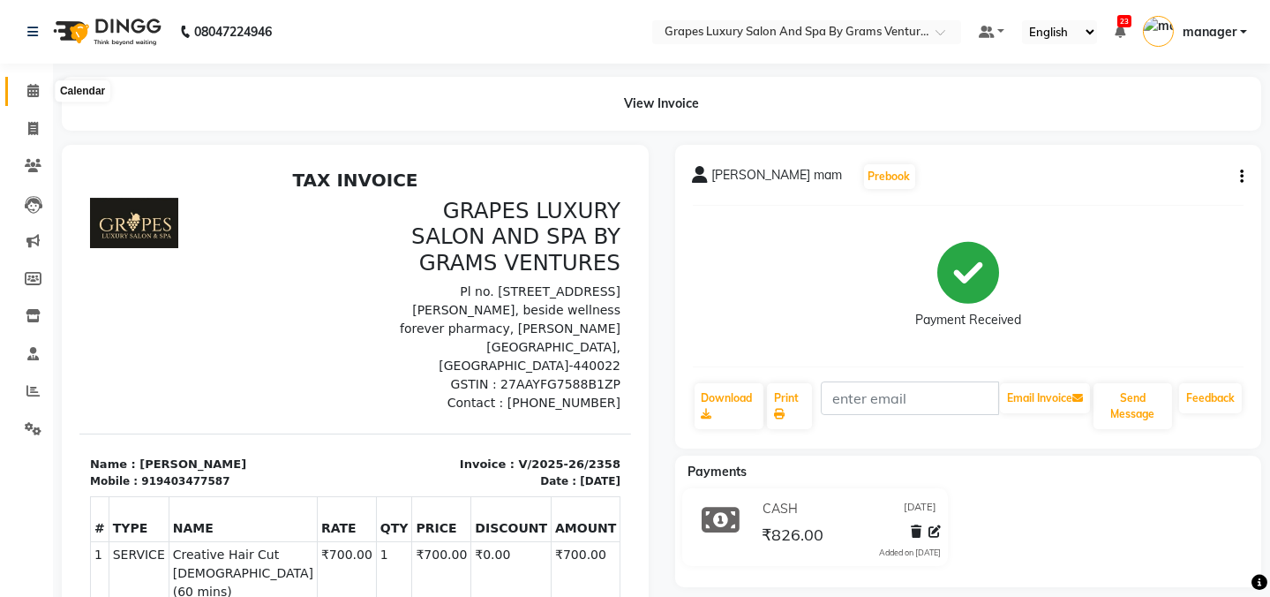
click at [34, 95] on icon at bounding box center [32, 90] width 11 height 13
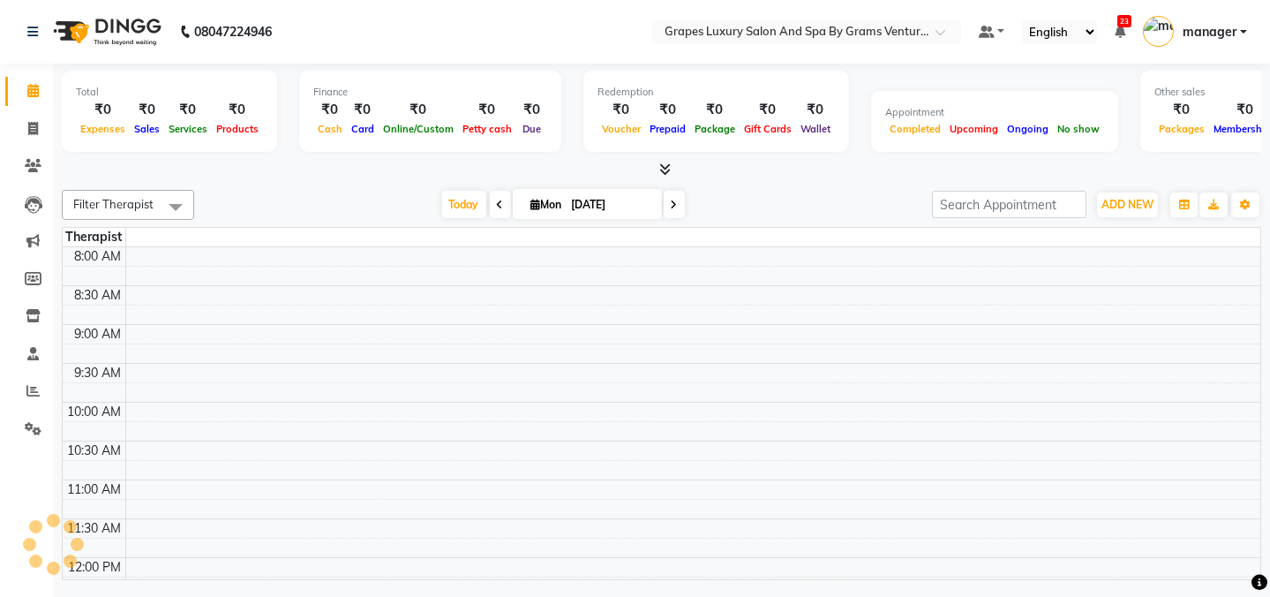
scroll to position [714, 0]
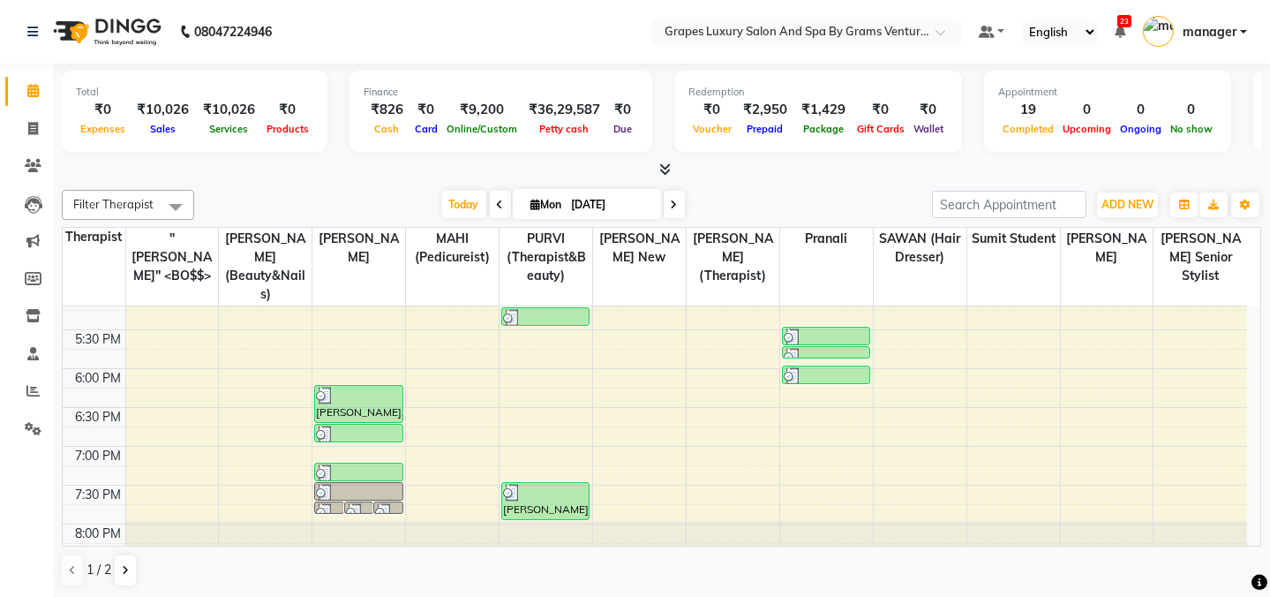
click at [560, 40] on nav "08047224946 Select Location × Grapes Luxury Salon And Spa By Grams Ventures, [P…" at bounding box center [635, 32] width 1270 height 64
